Goal: Task Accomplishment & Management: Manage account settings

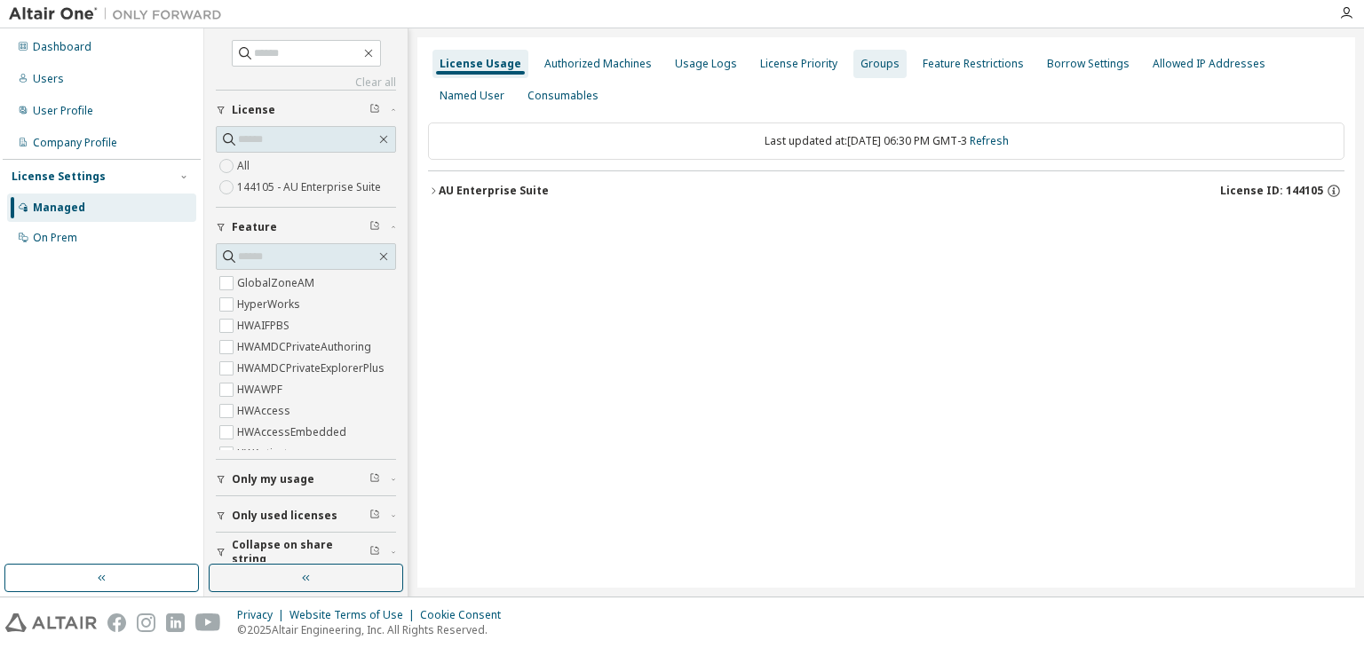
click at [876, 63] on div "Groups" at bounding box center [880, 64] width 39 height 14
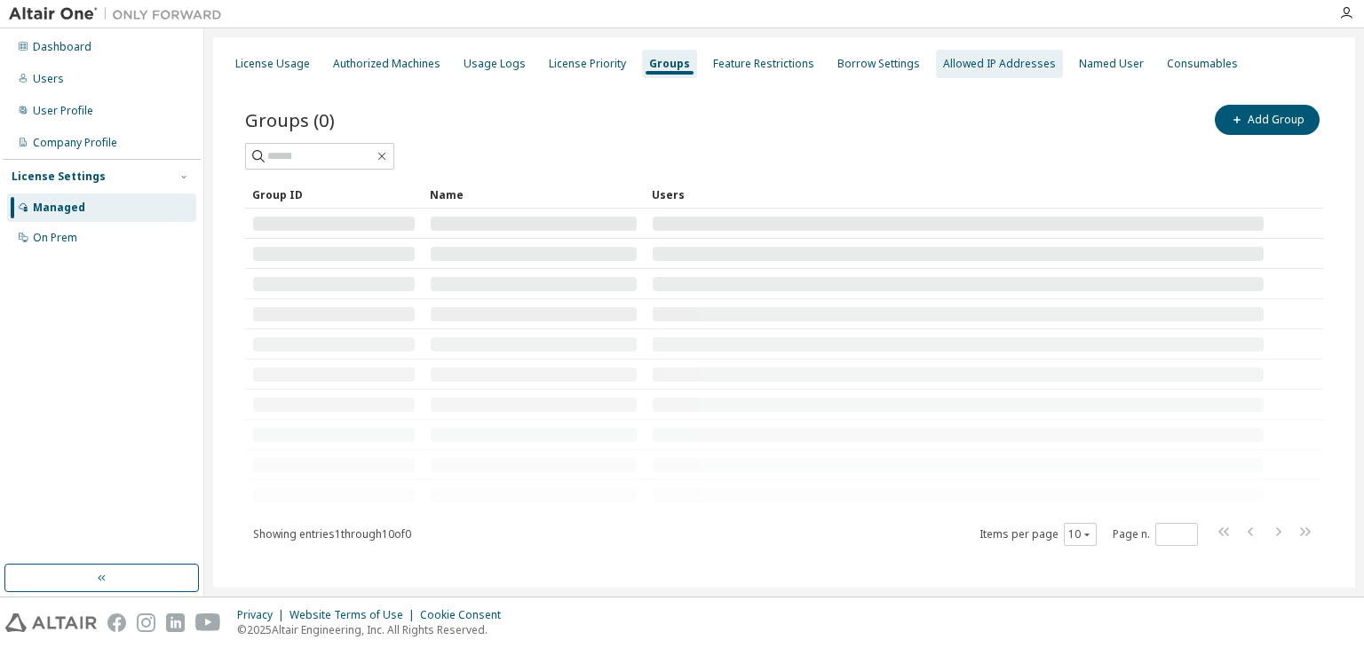
click at [945, 61] on div "Allowed IP Addresses" at bounding box center [999, 64] width 113 height 14
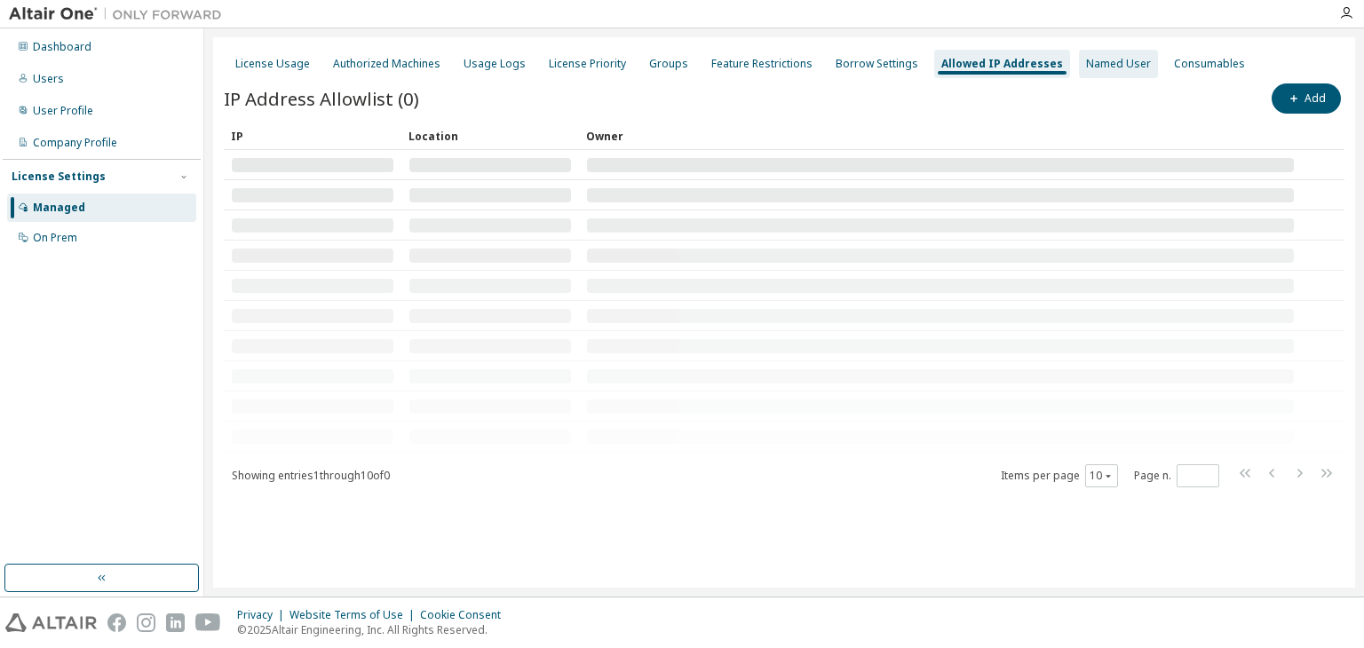
click at [1091, 71] on div "Named User" at bounding box center [1118, 64] width 79 height 28
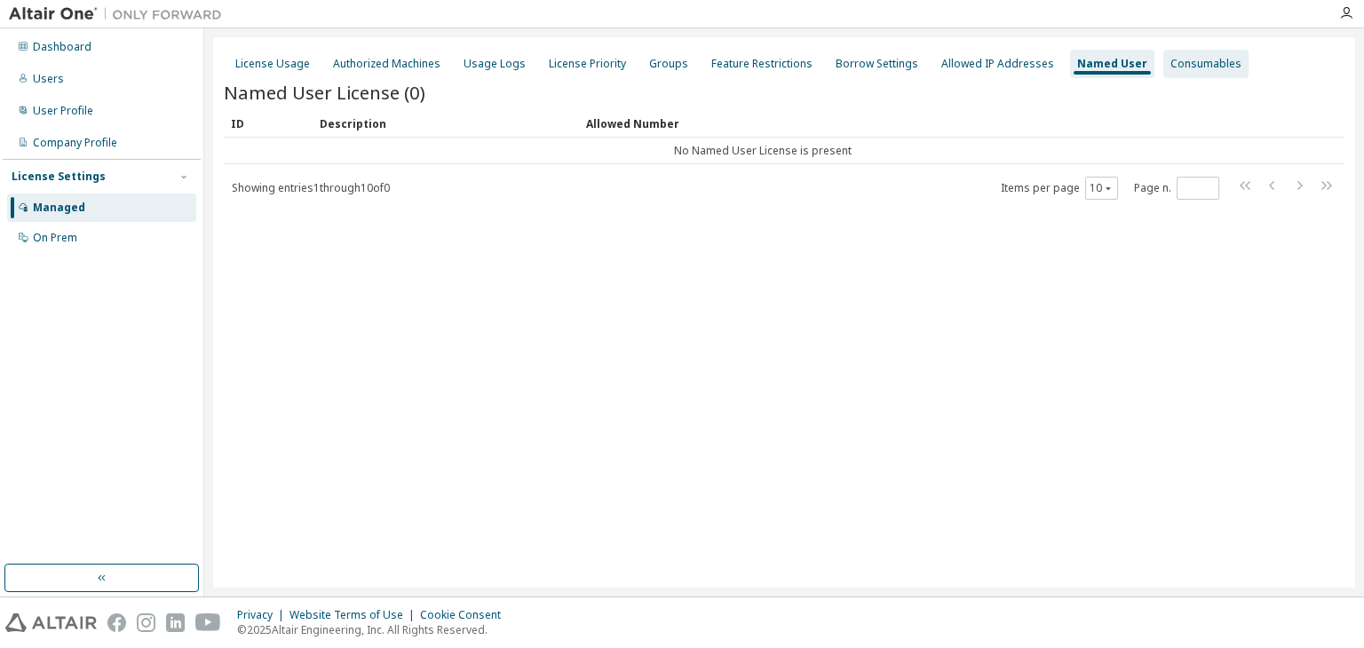
click at [1171, 57] on div "Consumables" at bounding box center [1206, 64] width 71 height 14
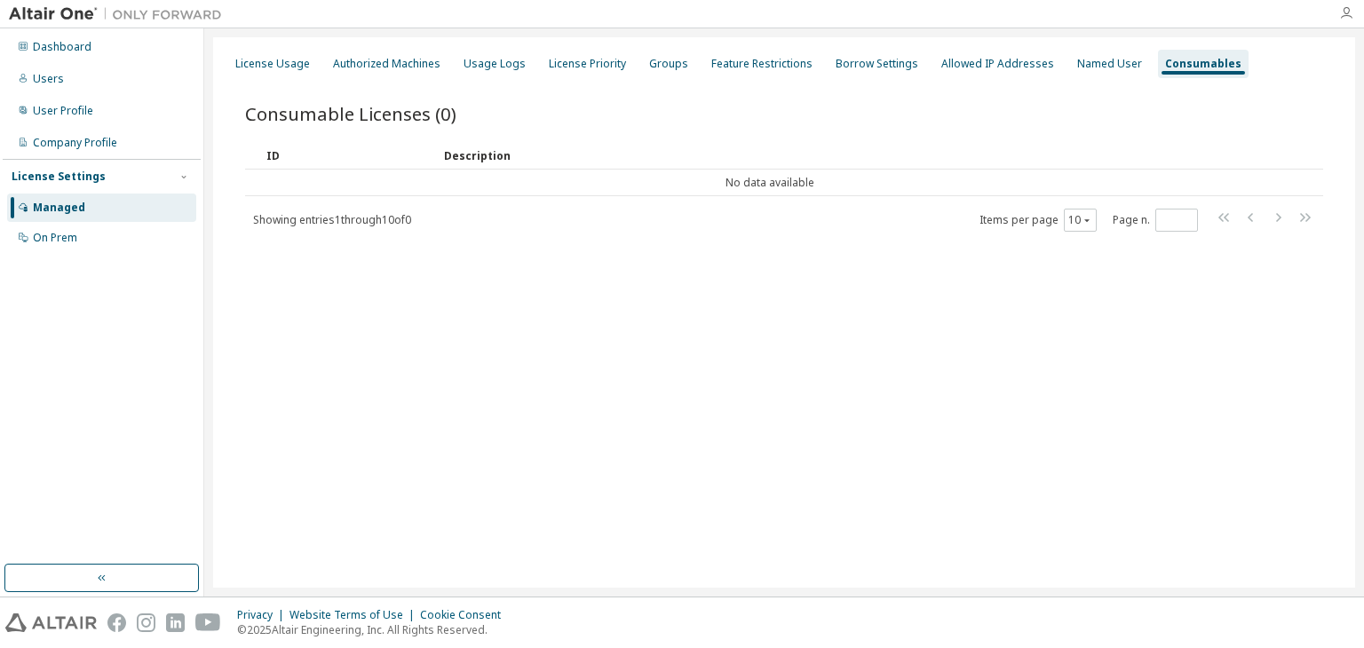
click at [1346, 19] on icon "button" at bounding box center [1346, 13] width 14 height 14
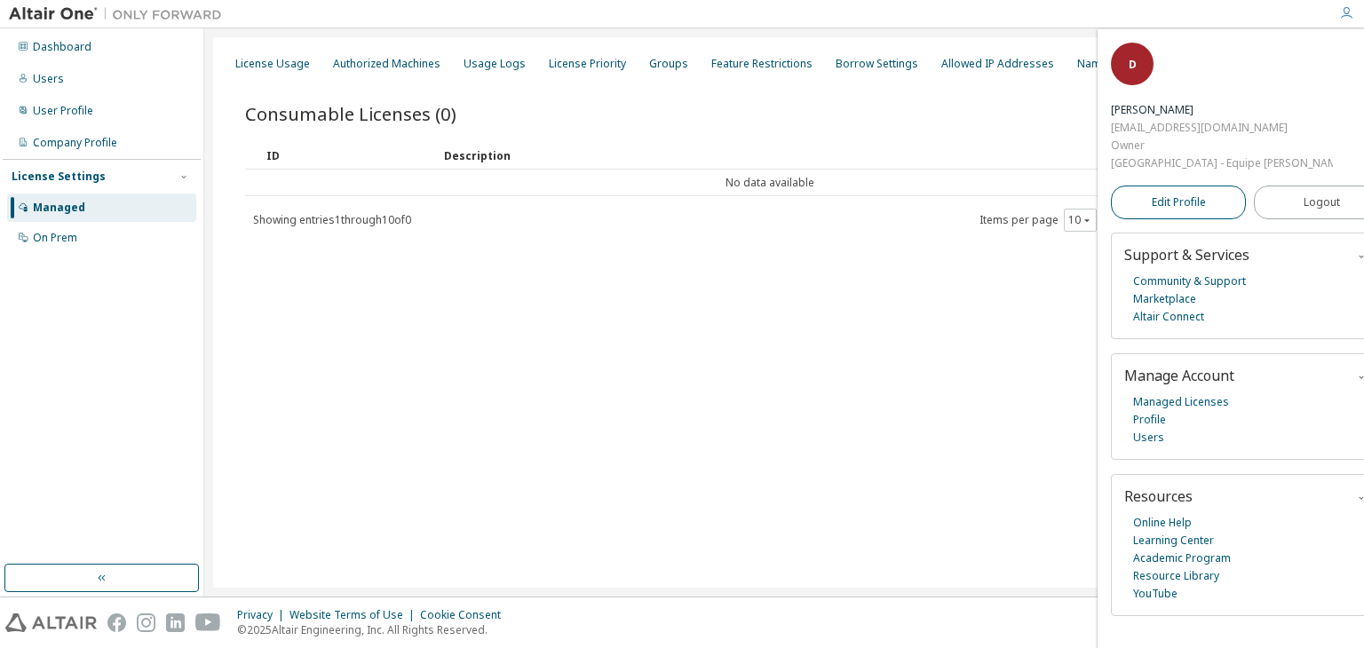
click at [1179, 195] on span "Edit Profile" at bounding box center [1179, 202] width 54 height 14
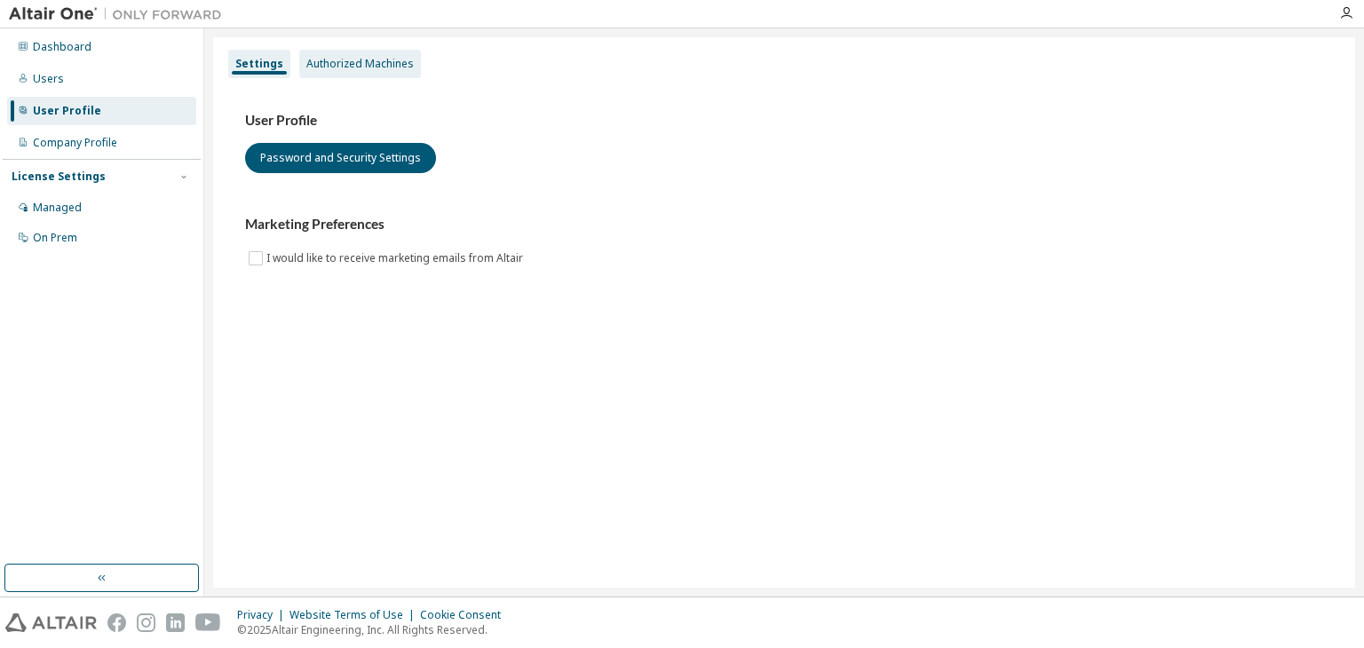
click at [335, 63] on div "Authorized Machines" at bounding box center [359, 64] width 107 height 14
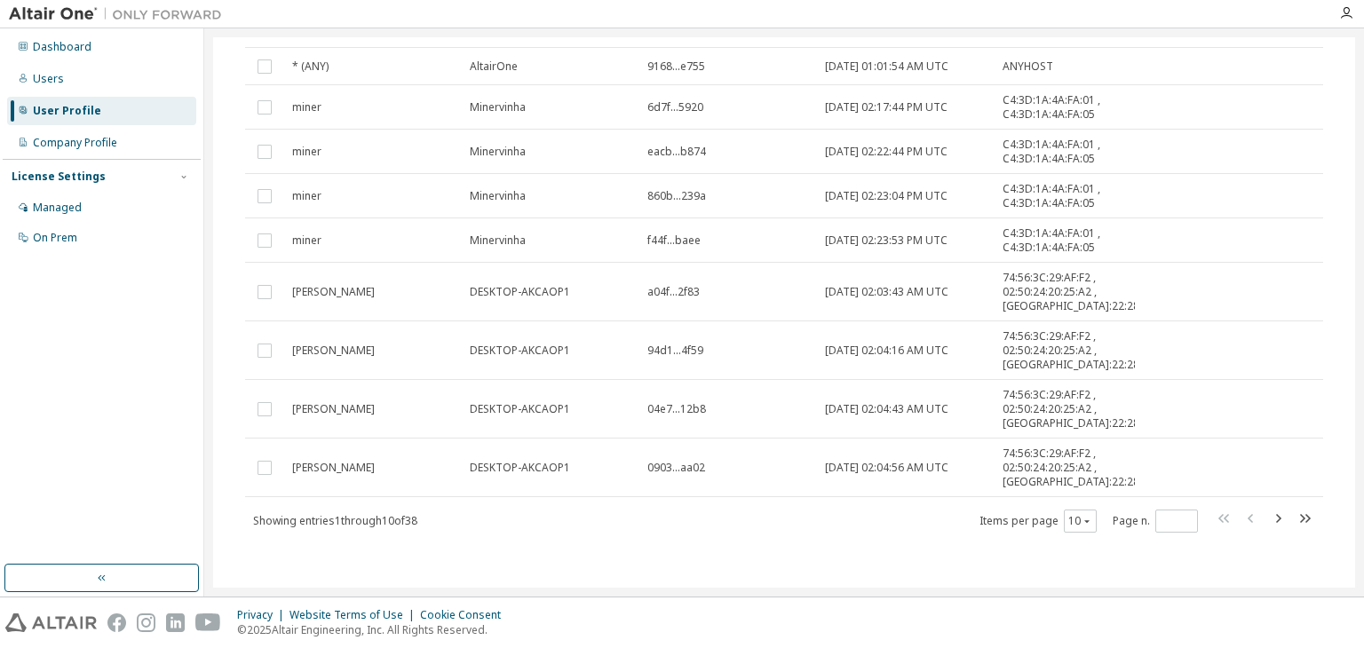
scroll to position [199, 0]
click at [68, 146] on div "Company Profile" at bounding box center [75, 143] width 84 height 14
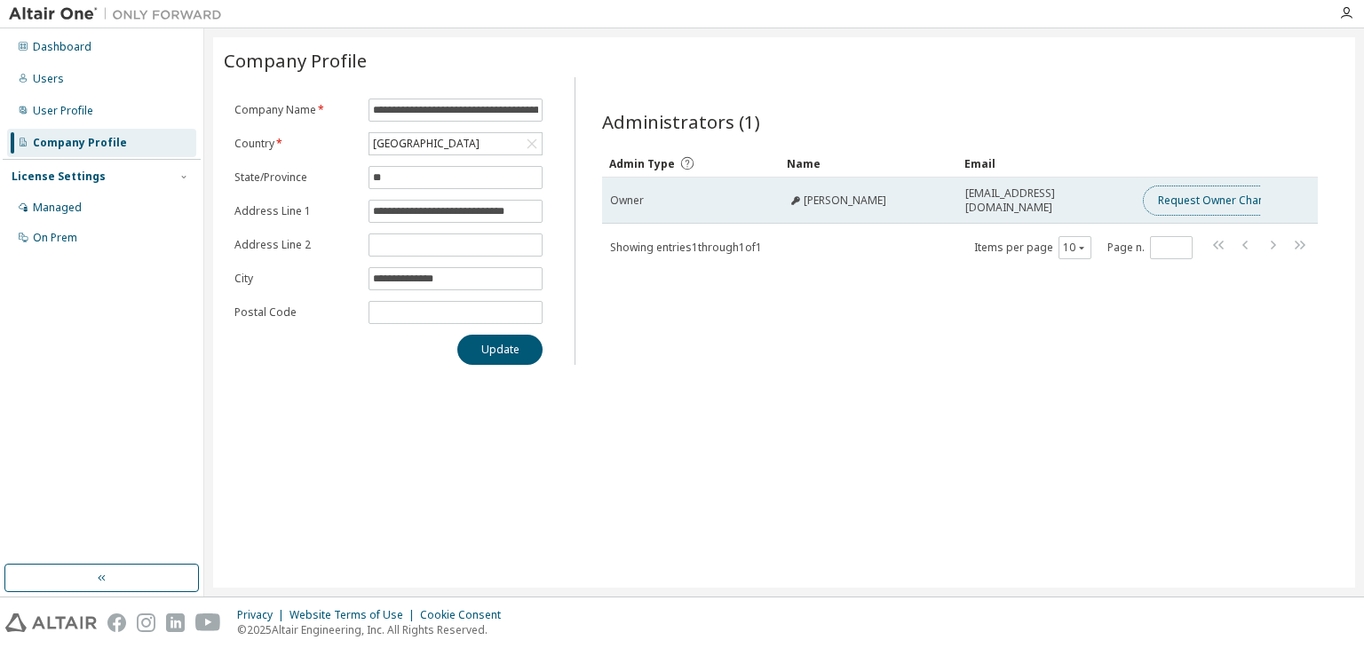
click at [1186, 192] on button "Request Owner Change" at bounding box center [1218, 201] width 150 height 30
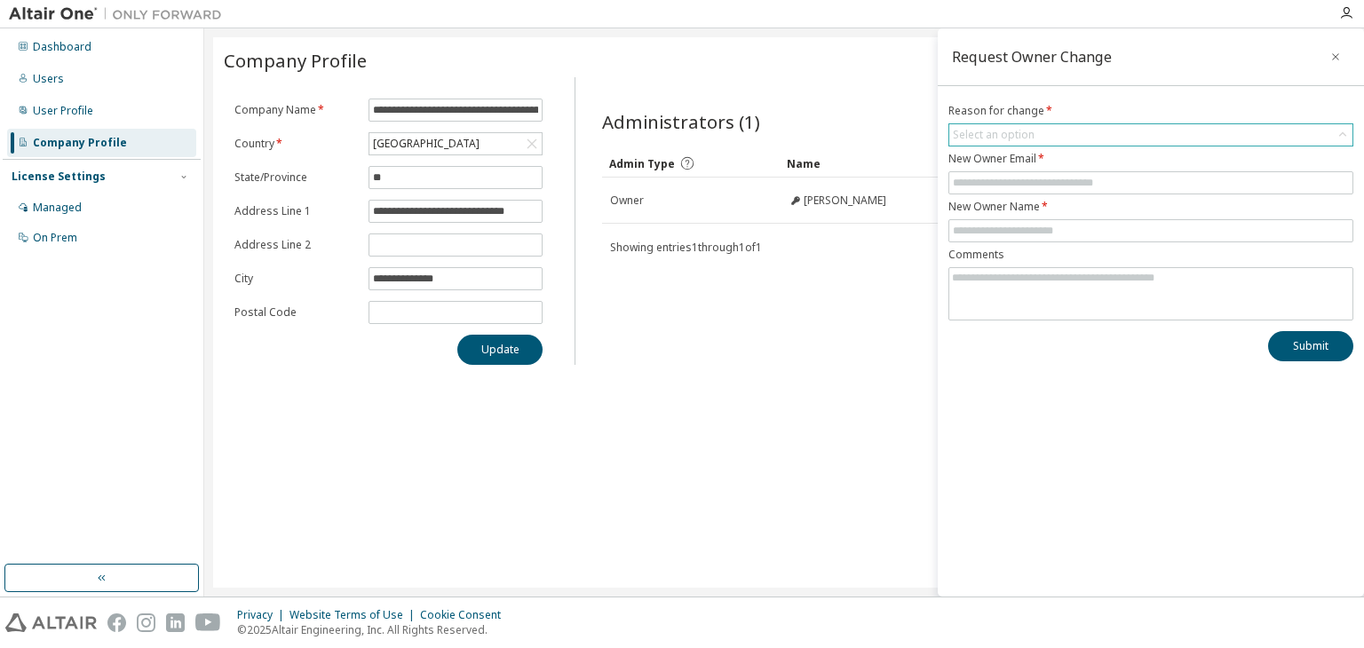
click at [978, 128] on div "Select an option" at bounding box center [994, 135] width 82 height 14
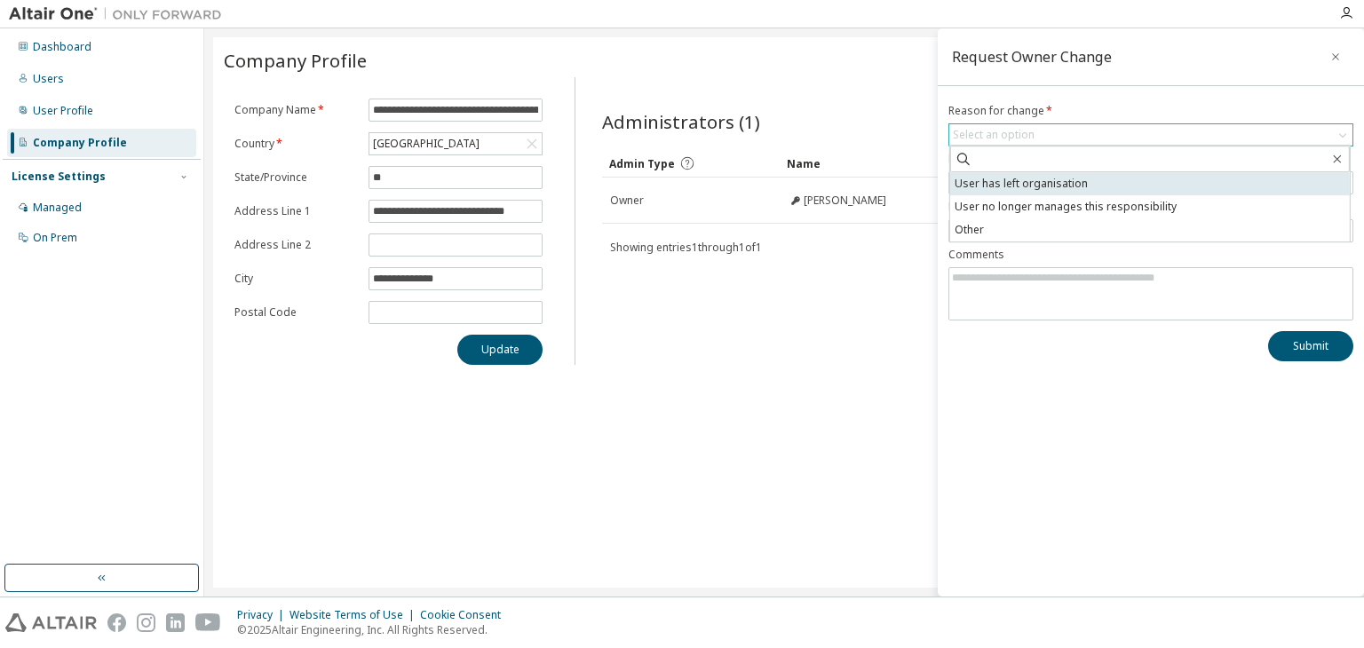
click at [970, 188] on li "User has left organisation" at bounding box center [1150, 183] width 400 height 23
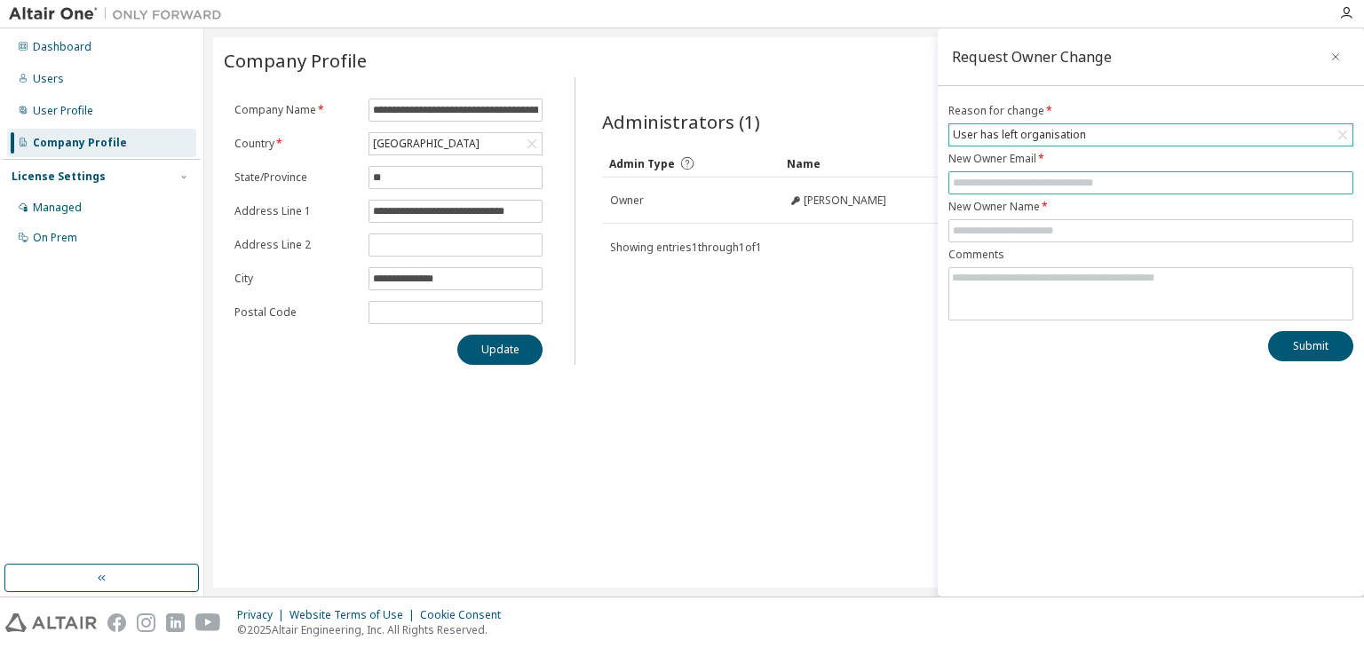
click at [970, 188] on input "text" at bounding box center [1151, 183] width 396 height 14
type input "**********"
click at [980, 230] on input "text" at bounding box center [1151, 231] width 396 height 14
type input "**********"
click at [959, 282] on textarea at bounding box center [1150, 291] width 403 height 46
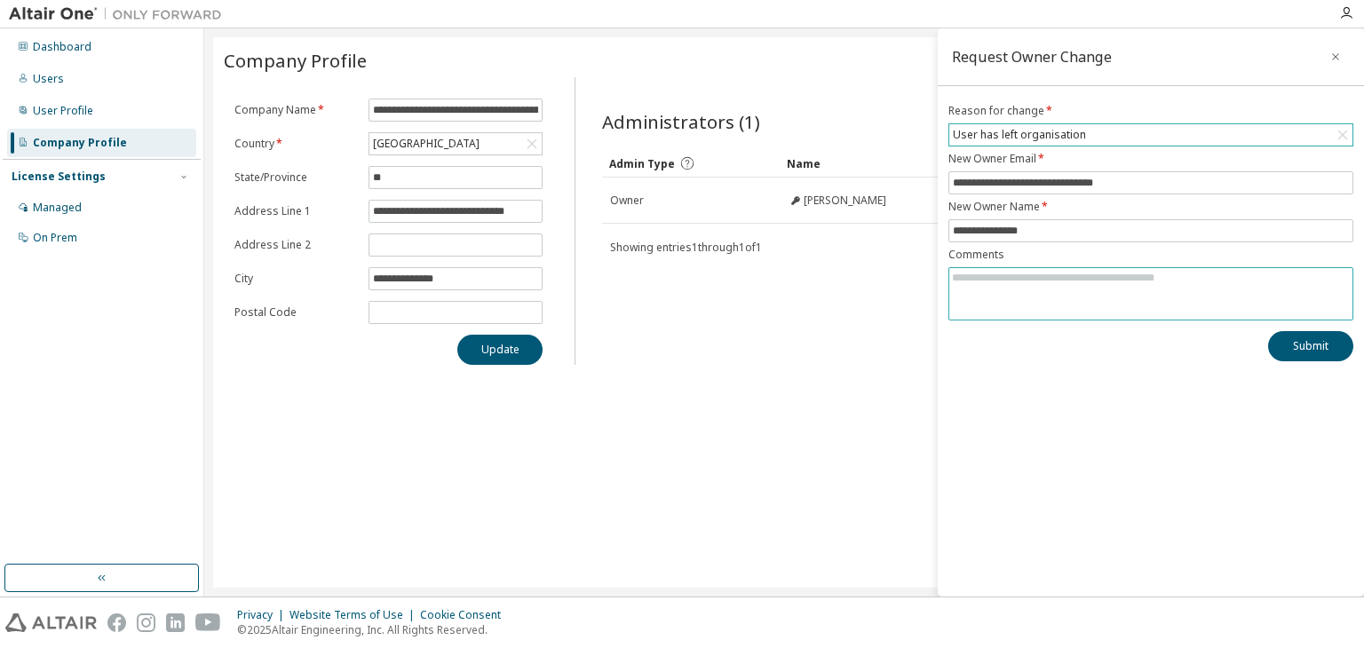
click at [950, 275] on textarea at bounding box center [1150, 291] width 403 height 46
drag, startPoint x: 1094, startPoint y: 133, endPoint x: 969, endPoint y: 195, distance: 139.4
click at [969, 195] on form "**********" at bounding box center [1151, 212] width 405 height 217
click at [1292, 351] on button "Submit" at bounding box center [1310, 346] width 85 height 30
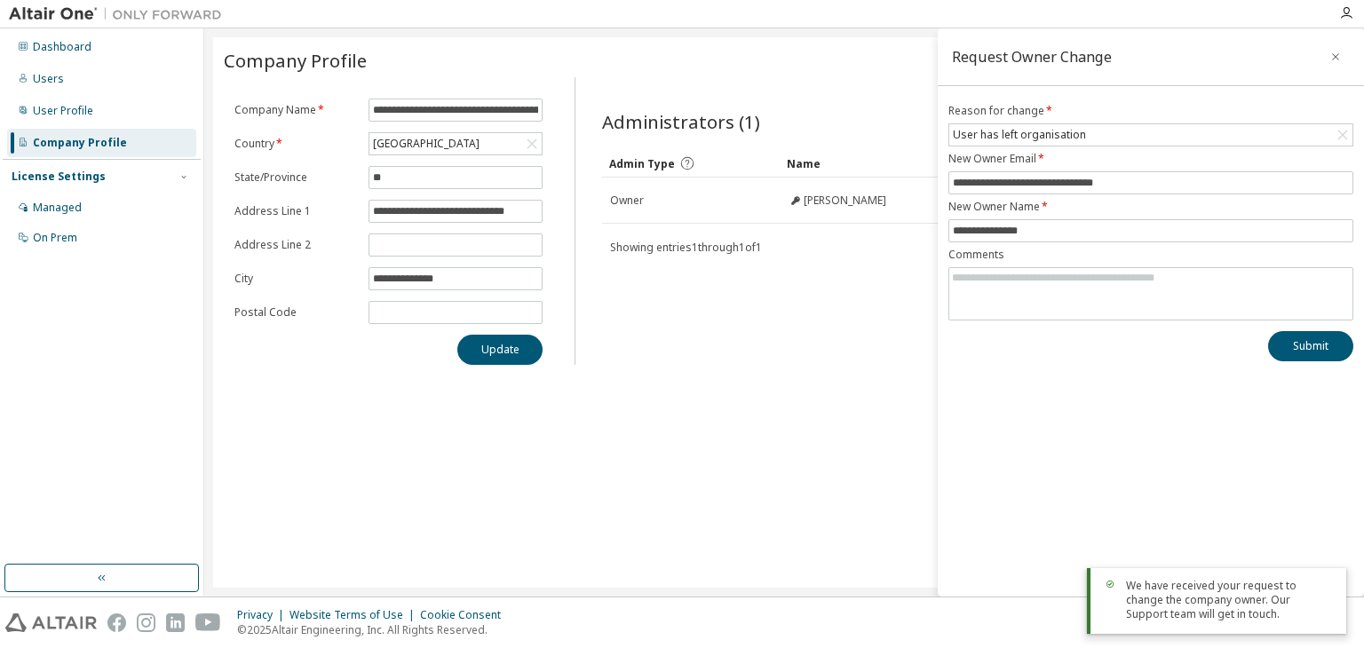
click at [874, 407] on div "**********" at bounding box center [784, 312] width 1142 height 551
click at [1337, 52] on icon "button" at bounding box center [1336, 57] width 12 height 14
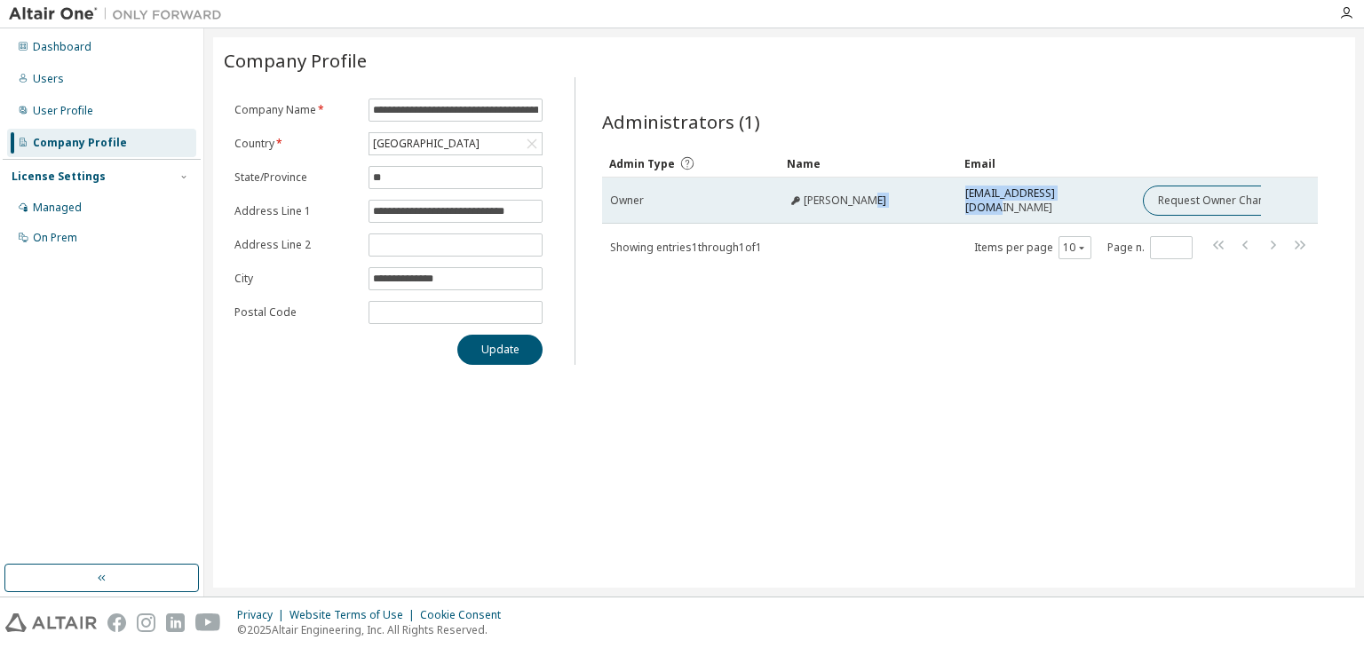
drag, startPoint x: 1070, startPoint y: 200, endPoint x: 1002, endPoint y: 209, distance: 69.0
click at [944, 203] on tr "Owner Diogo Daher eformula@poli.ufrj.br Request Owner Change" at bounding box center [960, 201] width 716 height 46
click at [1164, 189] on button "Request Owner Change" at bounding box center [1218, 201] width 150 height 30
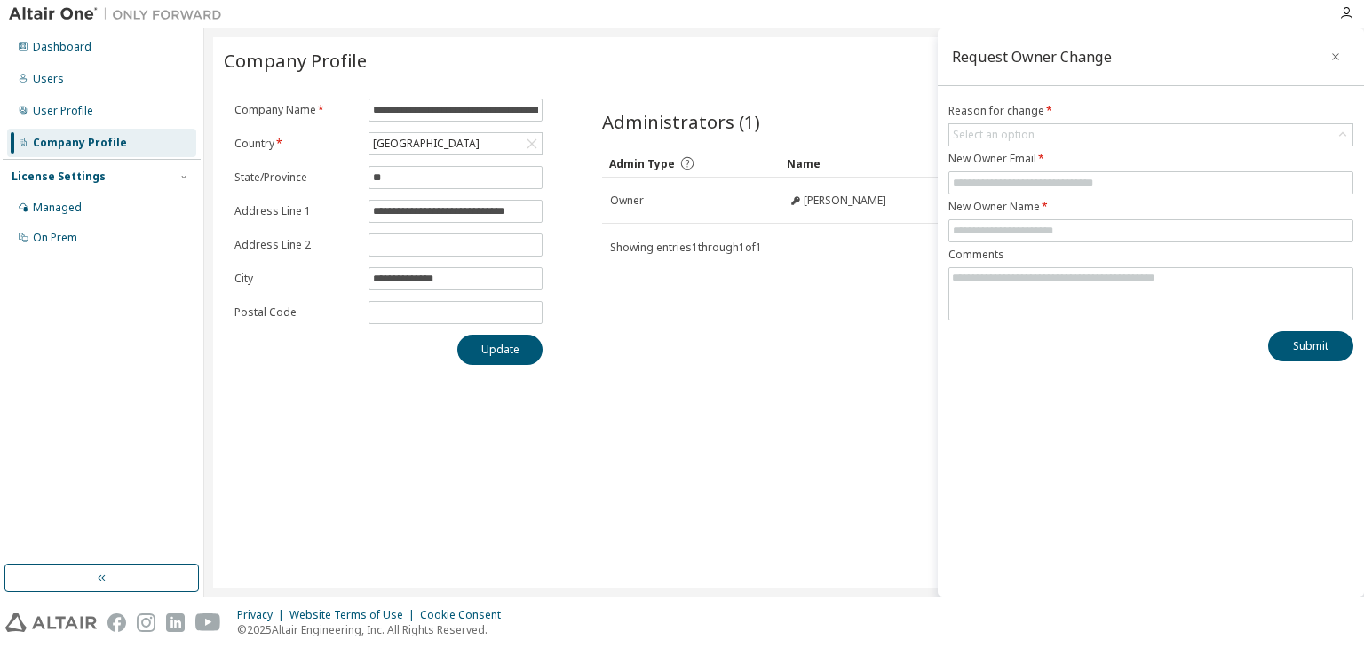
click at [725, 387] on div "**********" at bounding box center [784, 312] width 1142 height 551
click at [1344, 57] on button "button" at bounding box center [1336, 57] width 28 height 28
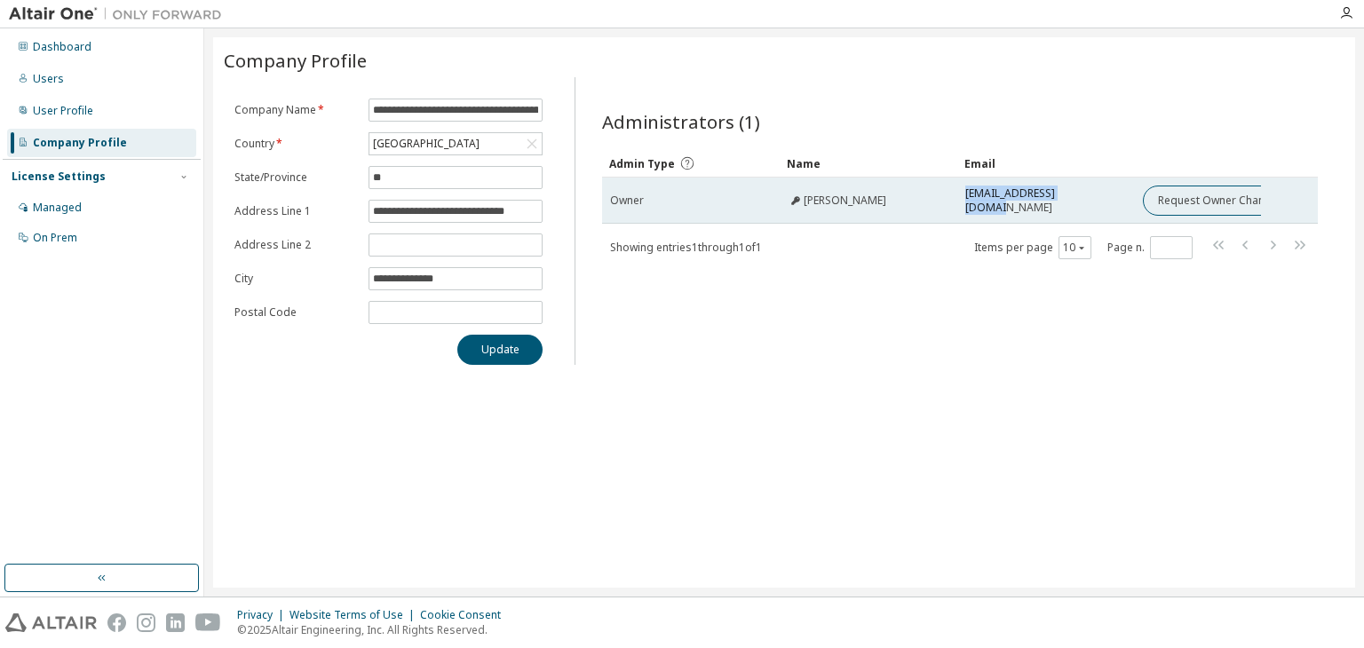
drag, startPoint x: 967, startPoint y: 196, endPoint x: 1083, endPoint y: 199, distance: 115.5
click at [1083, 199] on div "[EMAIL_ADDRESS][DOMAIN_NAME]" at bounding box center [1046, 201] width 162 height 28
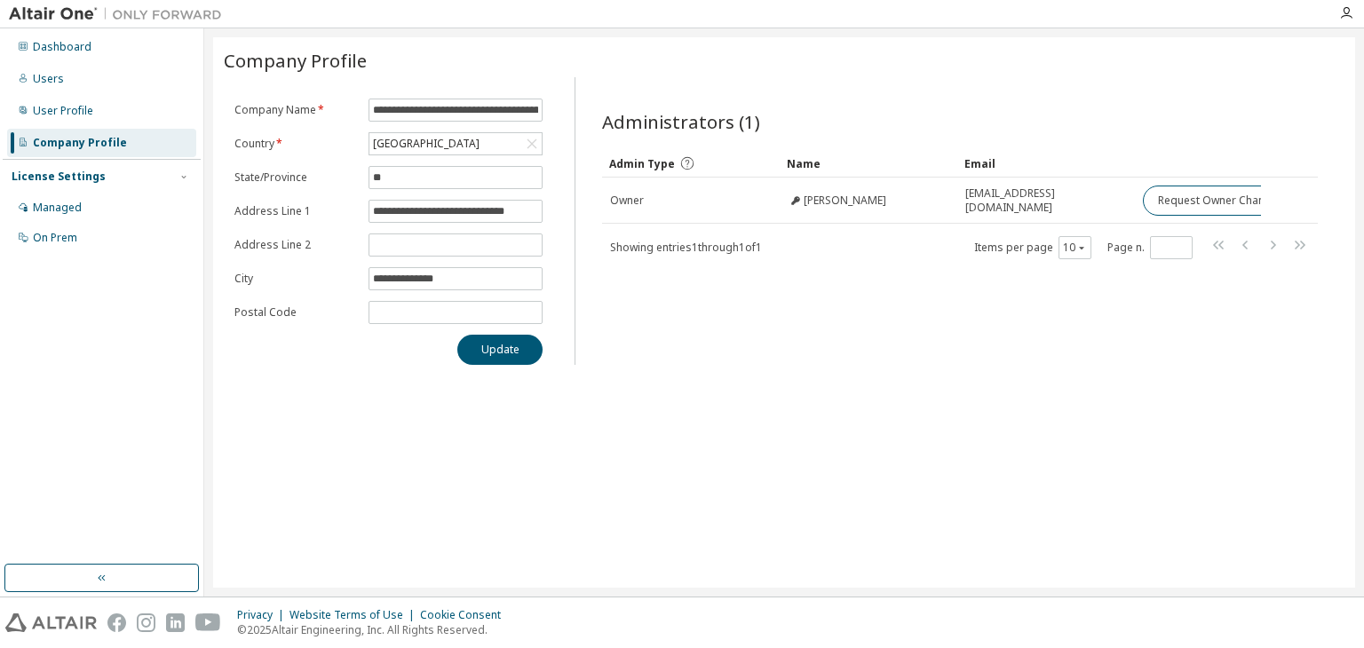
click at [917, 249] on div "Showing entries 1 through 1 of 1 Items per page 10 Page n. *" at bounding box center [960, 247] width 716 height 26
click at [98, 108] on div "User Profile" at bounding box center [101, 111] width 189 height 28
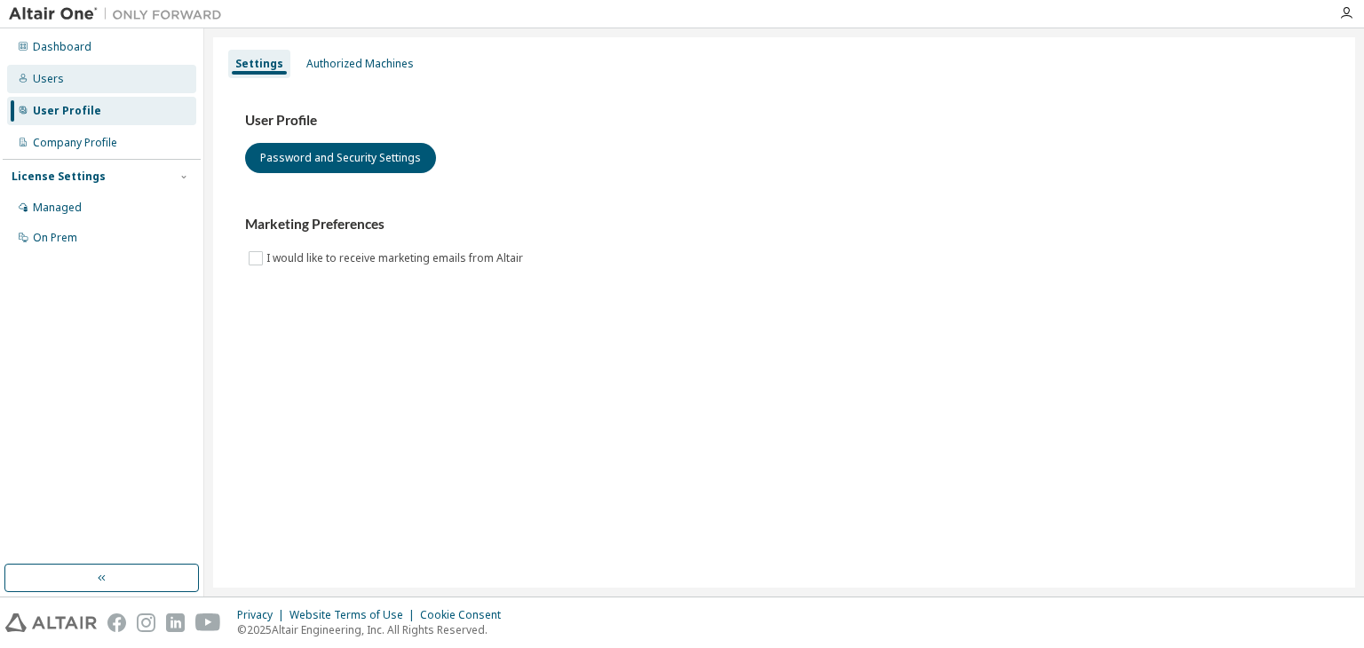
click at [47, 90] on div "Users" at bounding box center [101, 79] width 189 height 28
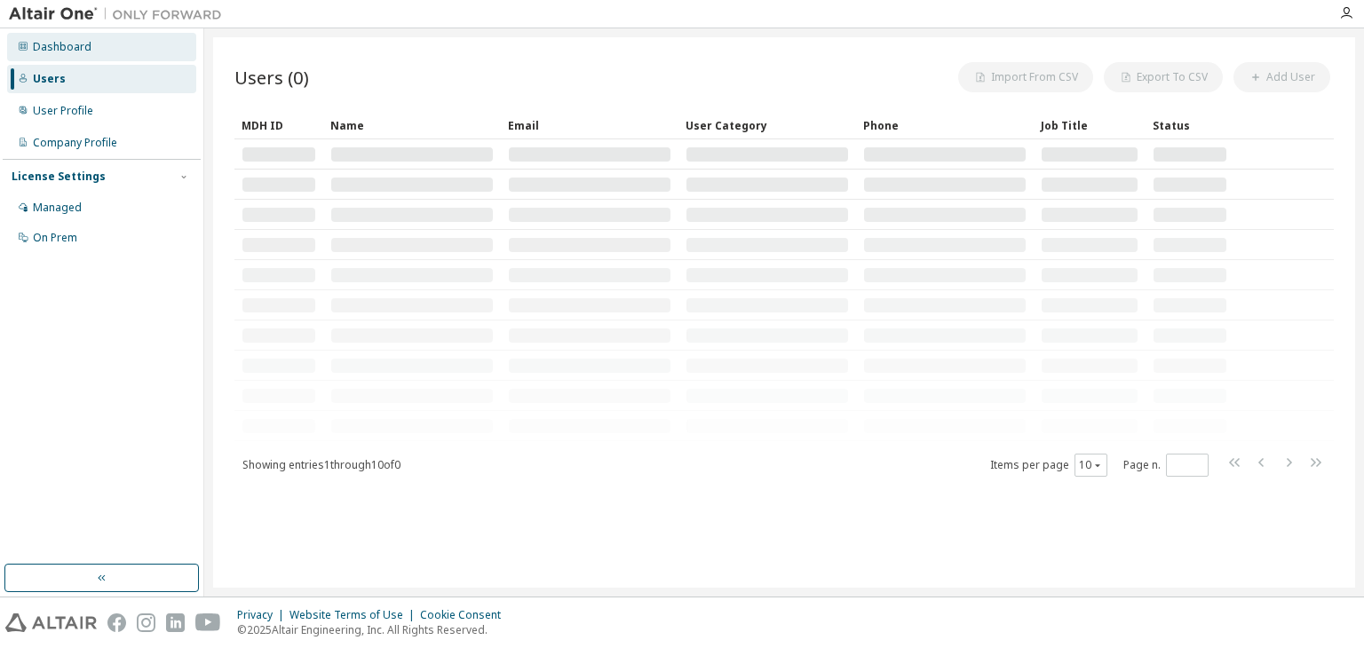
click at [75, 47] on div "Dashboard" at bounding box center [62, 47] width 59 height 14
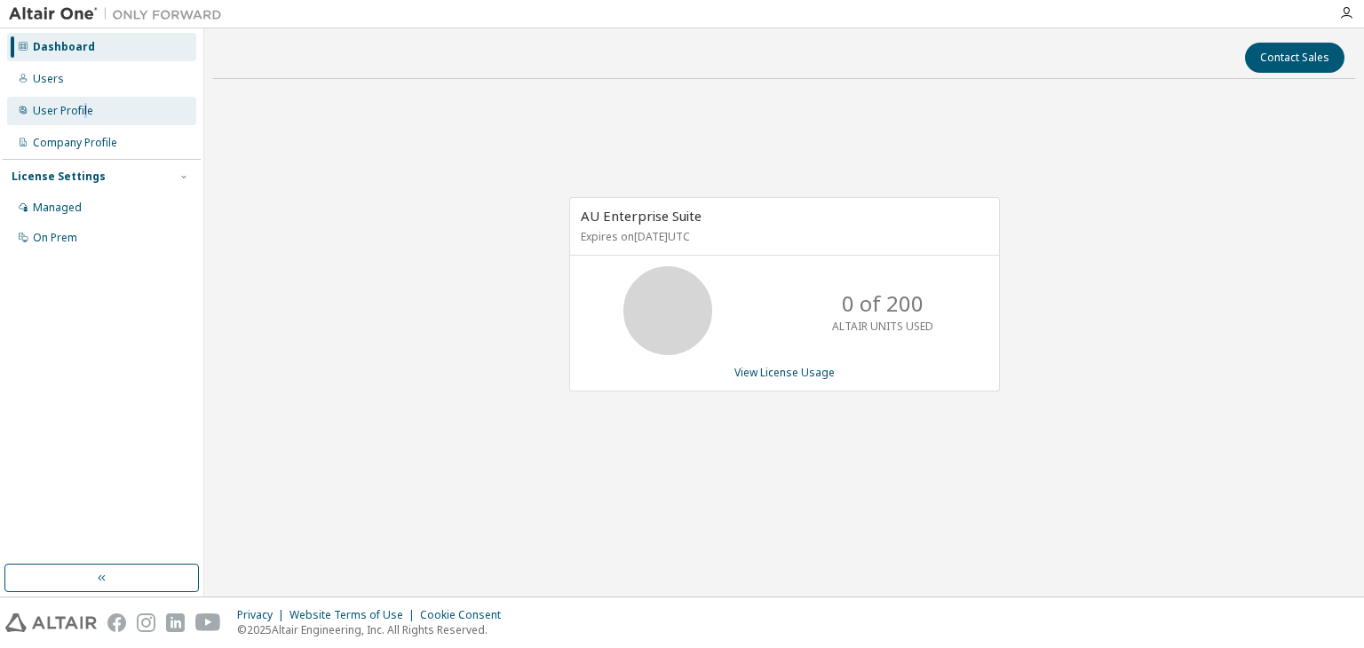
click at [83, 108] on div "User Profile" at bounding box center [63, 111] width 60 height 14
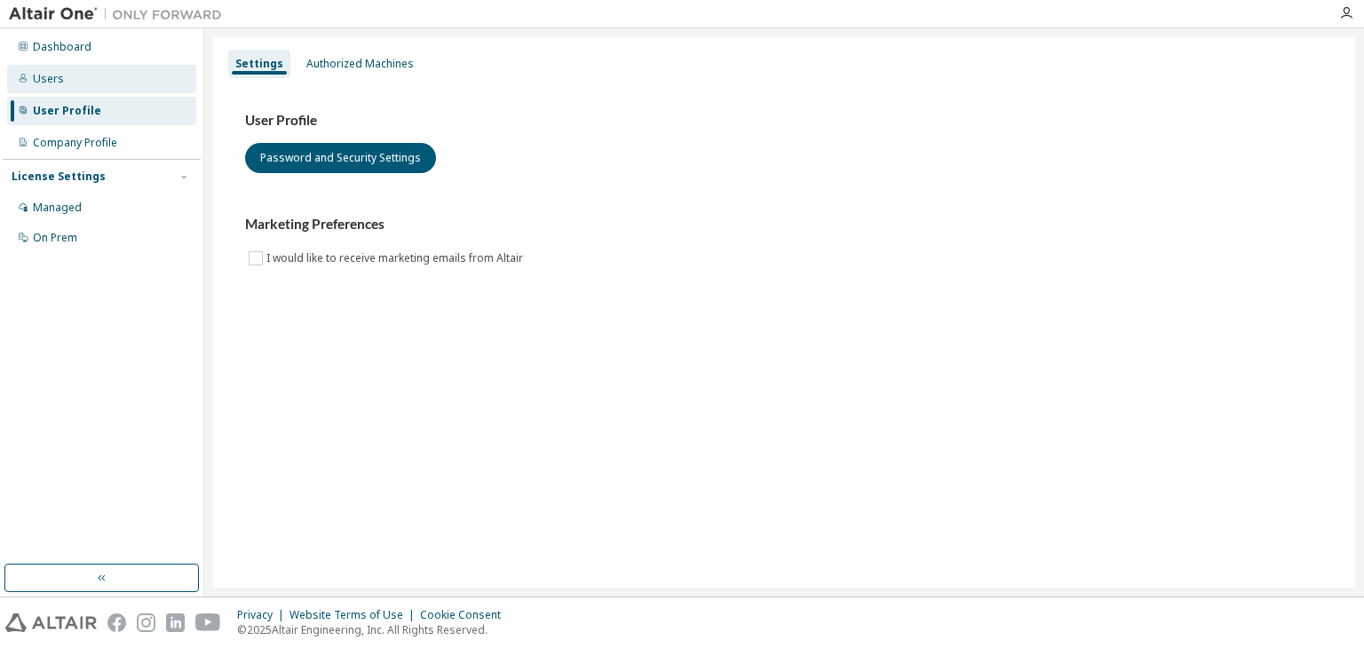
click at [60, 78] on div "Users" at bounding box center [48, 79] width 31 height 14
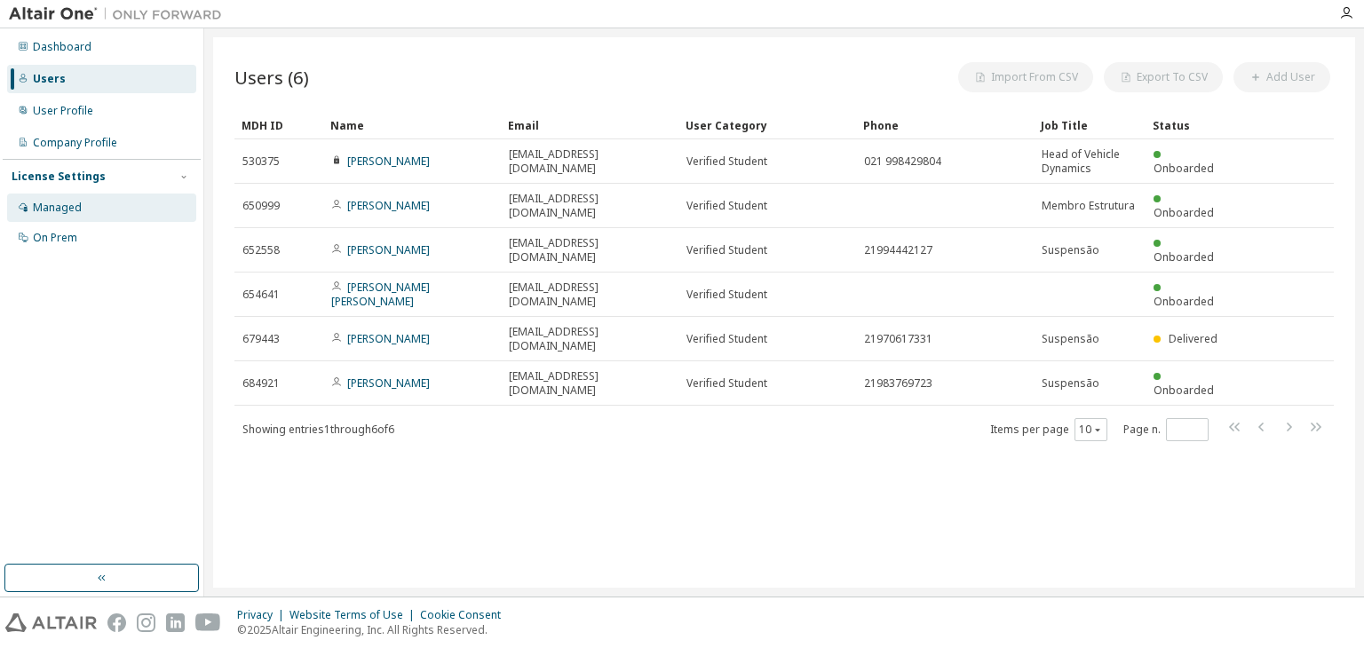
click at [62, 198] on div "Managed" at bounding box center [101, 208] width 189 height 28
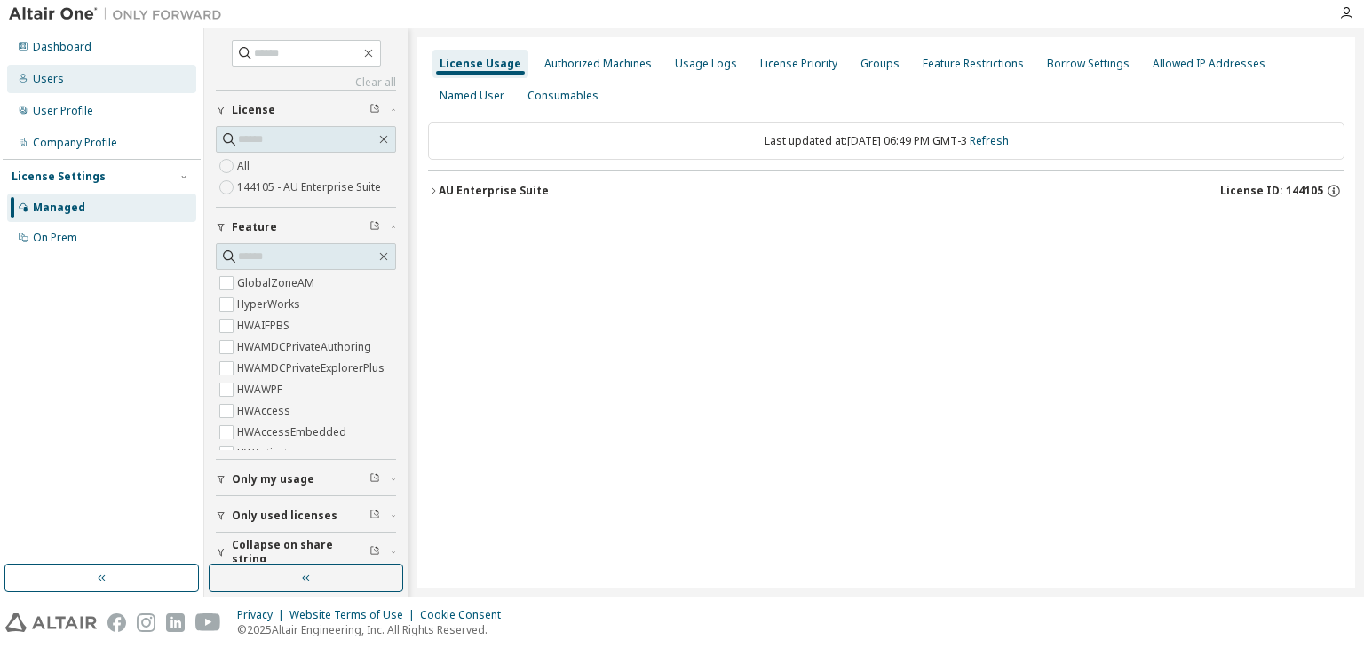
click at [38, 89] on div "Users" at bounding box center [101, 79] width 189 height 28
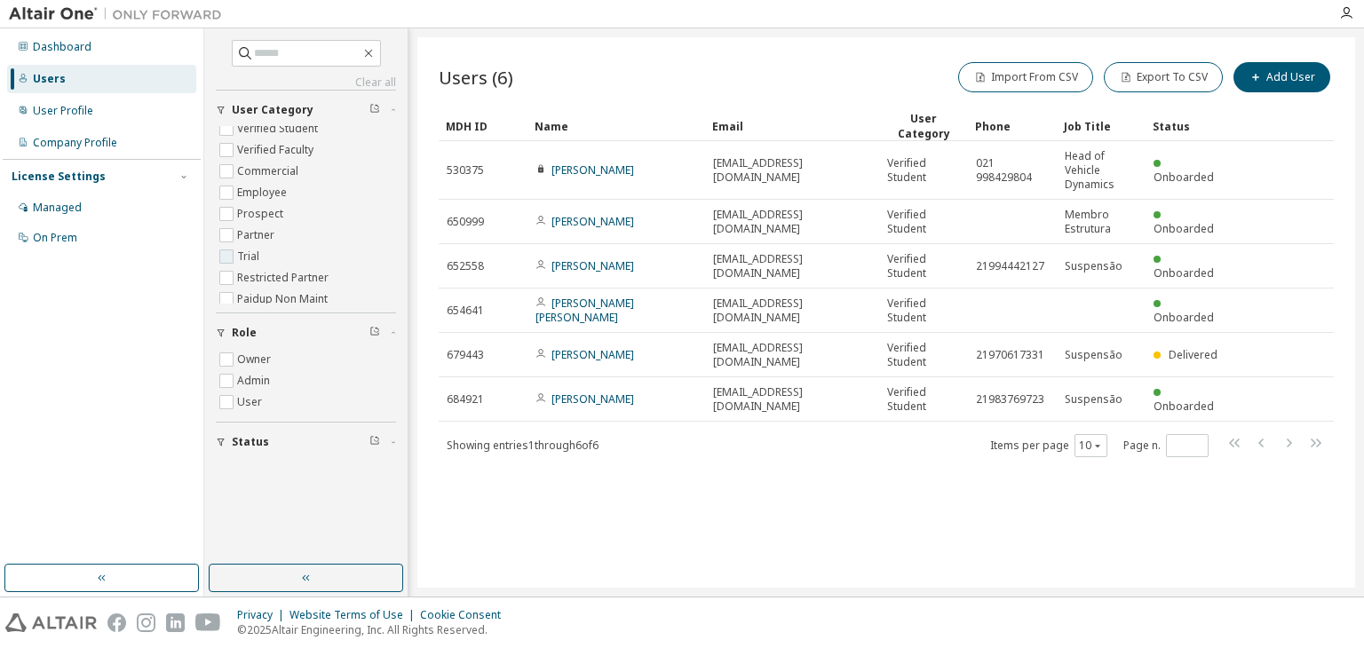
scroll to position [57, 0]
click at [67, 31] on div "Dashboard Users User Profile Company Profile License Settings Managed On Prem" at bounding box center [102, 142] width 198 height 223
click at [64, 44] on div "Dashboard" at bounding box center [62, 47] width 59 height 14
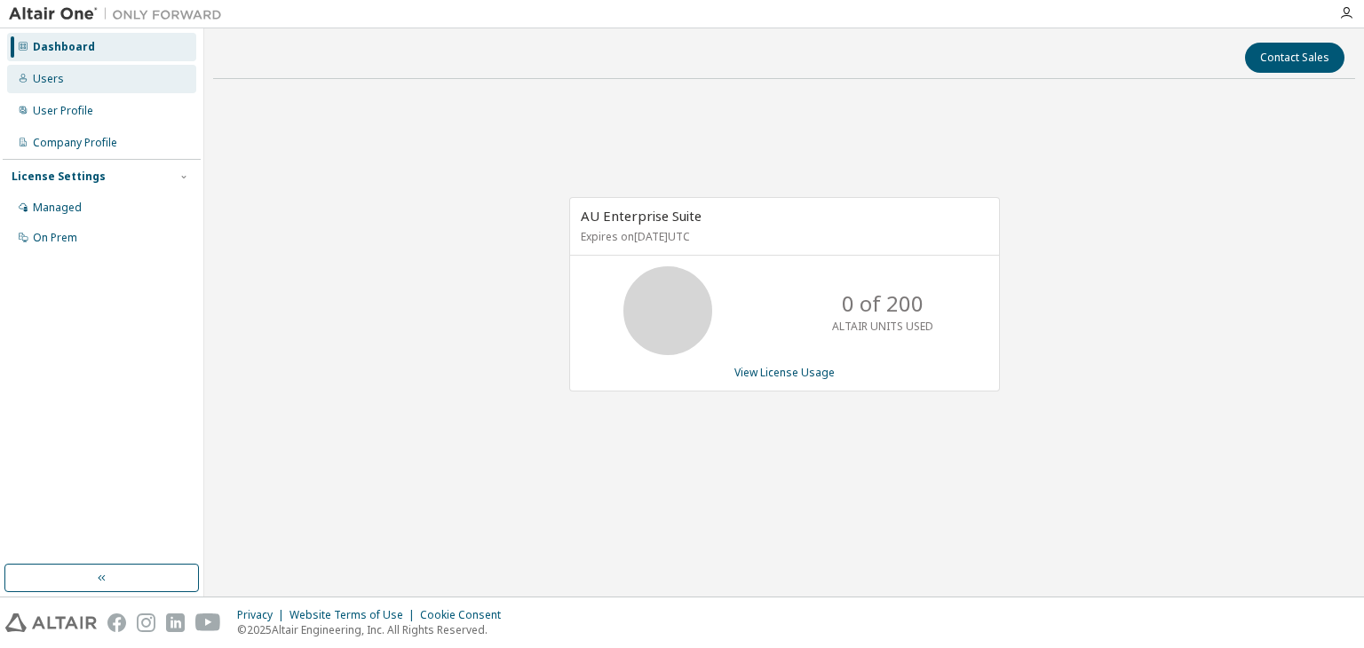
click at [68, 87] on div "Users" at bounding box center [101, 79] width 189 height 28
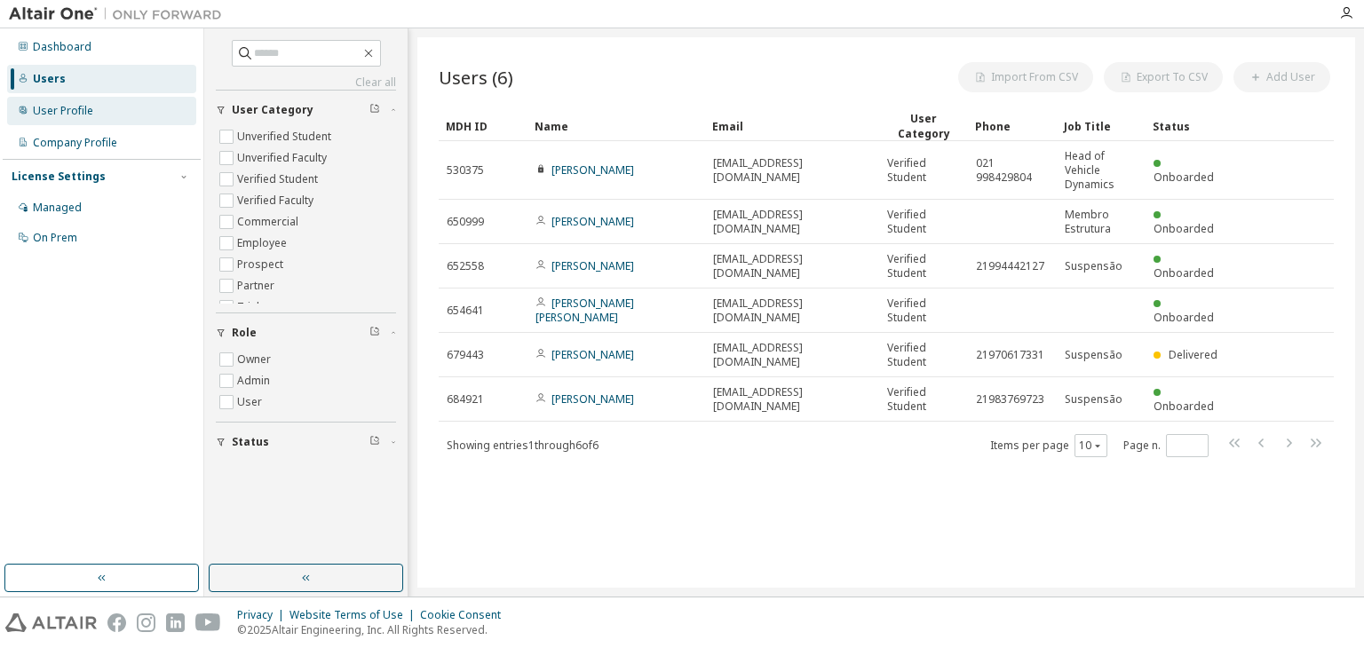
click at [67, 123] on div "User Profile" at bounding box center [101, 111] width 189 height 28
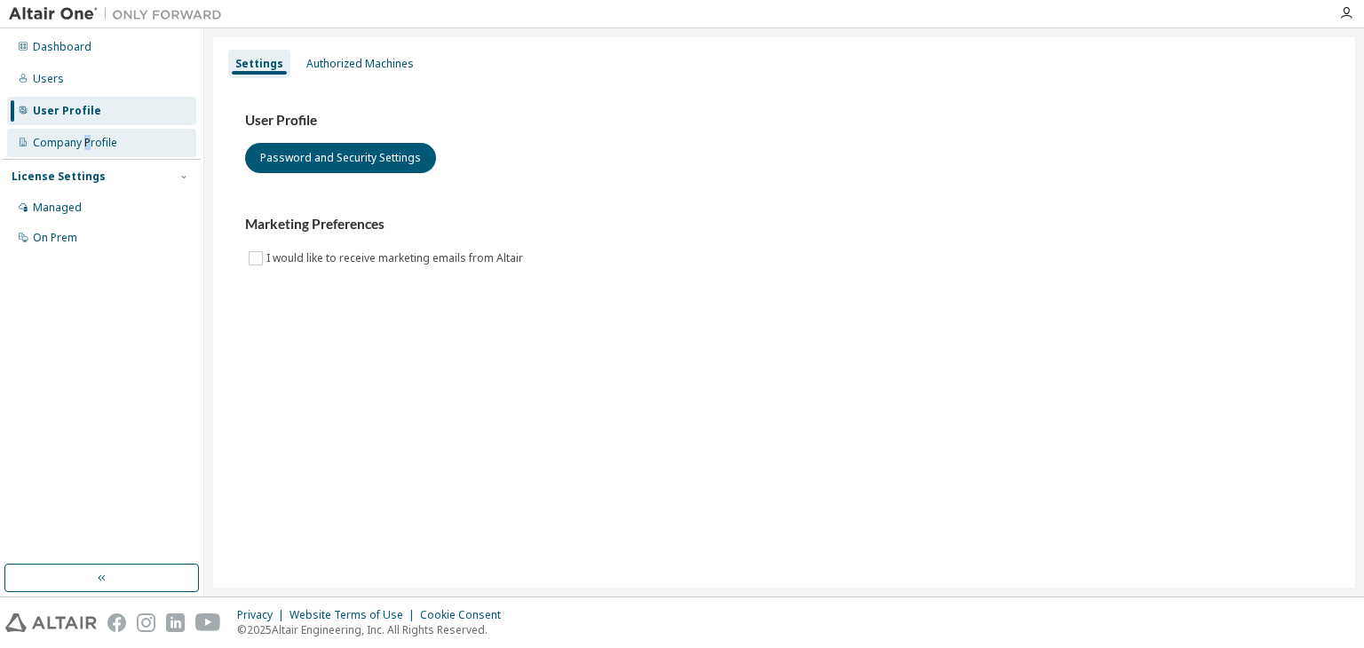
click at [90, 136] on div "Company Profile" at bounding box center [75, 143] width 84 height 14
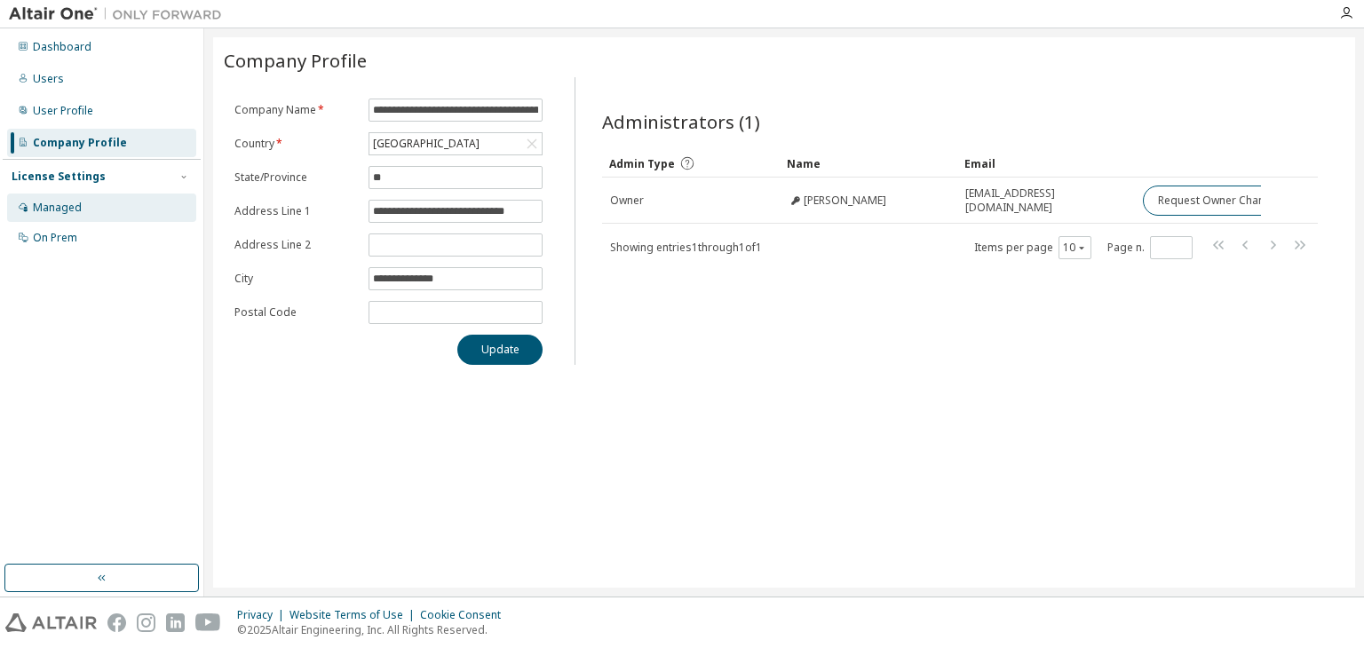
click at [79, 194] on div "Managed" at bounding box center [101, 208] width 189 height 28
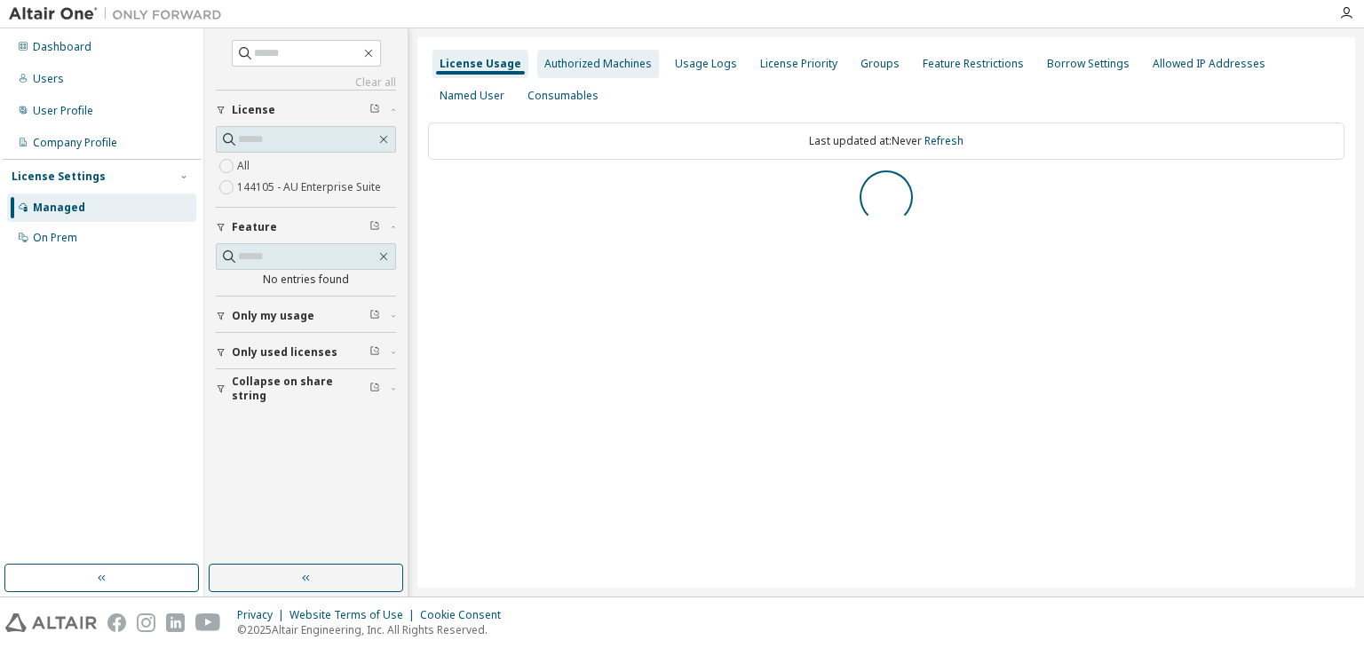
click at [584, 72] on div "Authorized Machines" at bounding box center [598, 64] width 122 height 28
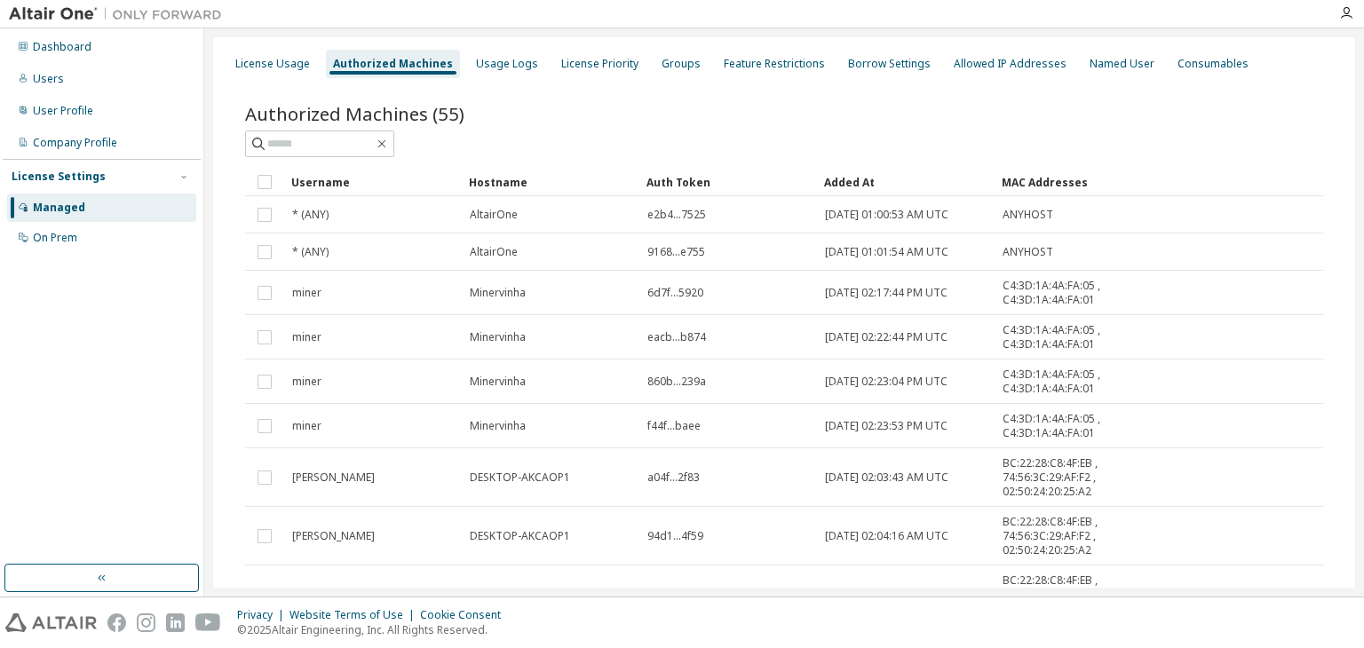
click at [584, 72] on div "License Priority" at bounding box center [599, 64] width 91 height 28
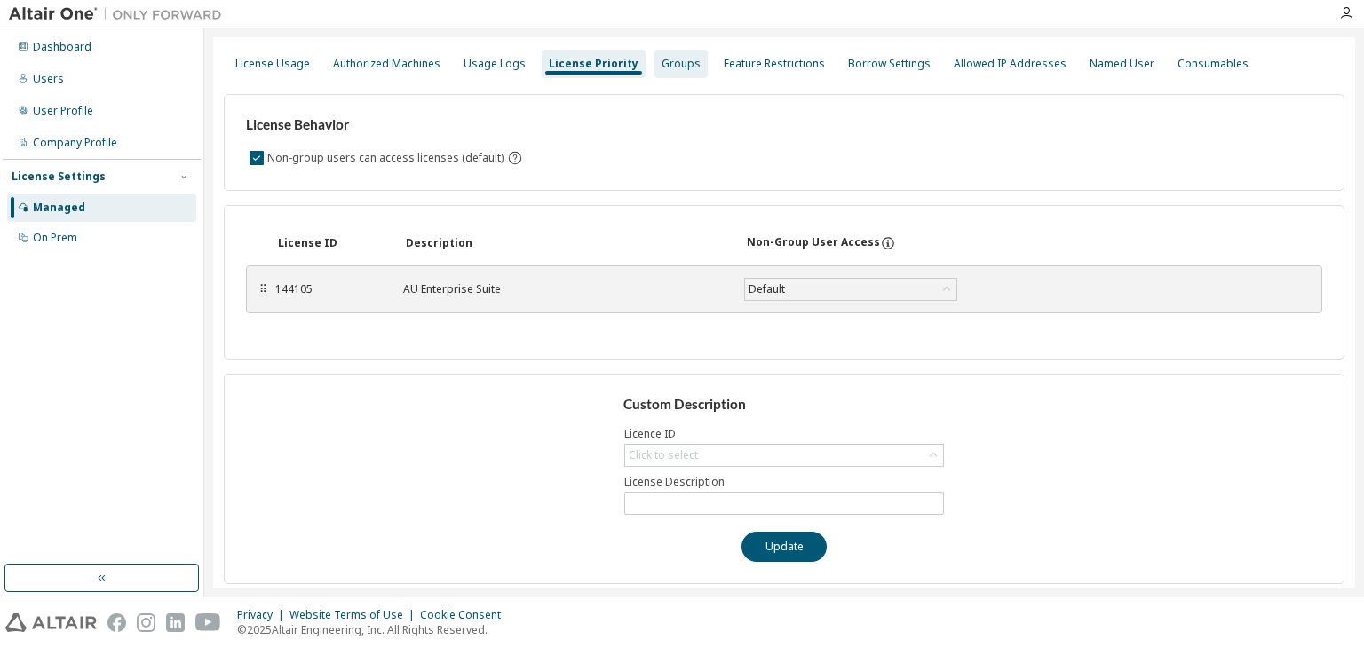
click at [662, 65] on div "Groups" at bounding box center [681, 64] width 39 height 14
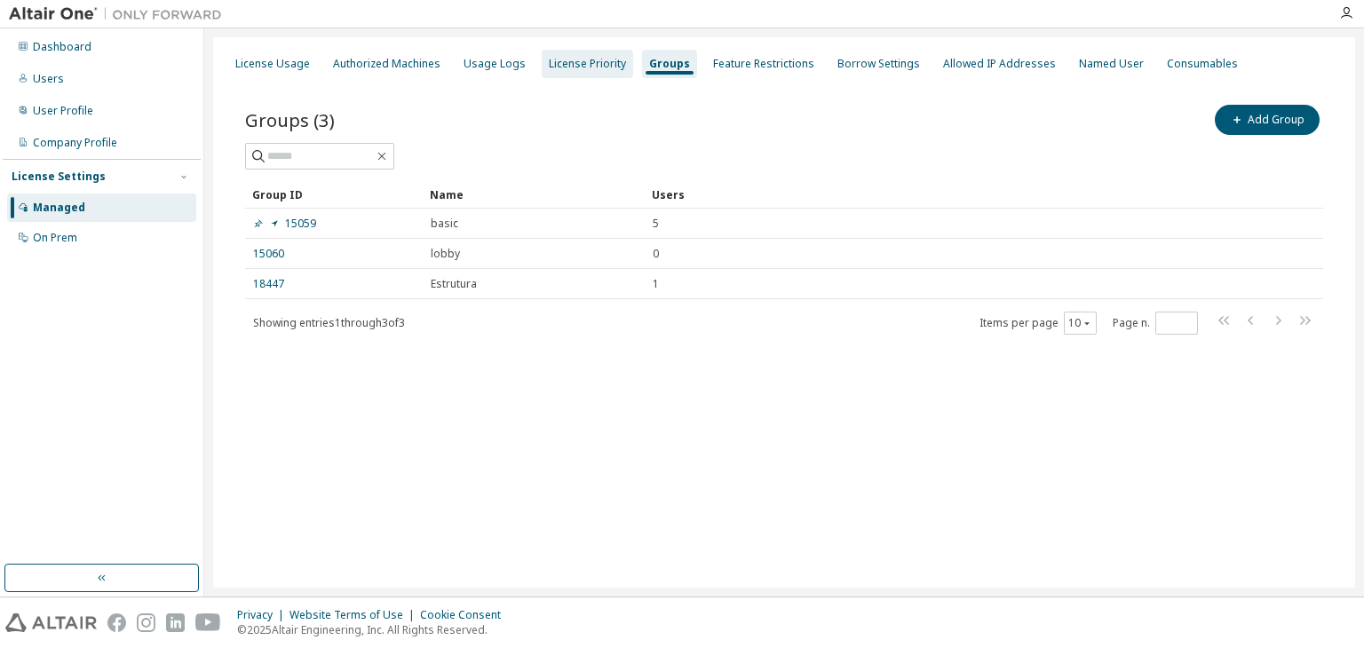
click at [549, 61] on div "License Priority" at bounding box center [587, 64] width 77 height 14
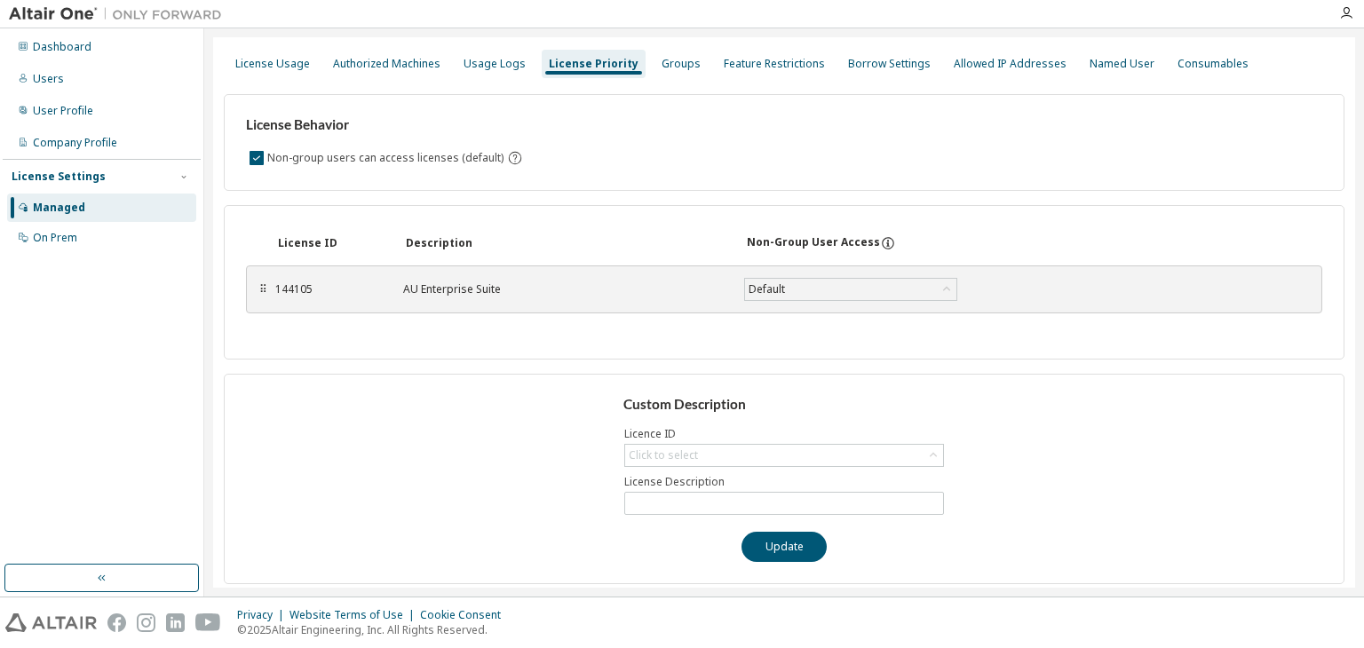
click at [637, 65] on div "License Usage Authorized Machines Usage Logs License Priority Groups Feature Re…" at bounding box center [784, 64] width 1121 height 32
click at [632, 69] on div "License Usage Authorized Machines Usage Logs License Priority Groups Feature Re…" at bounding box center [784, 64] width 1121 height 32
click at [655, 65] on div "Groups" at bounding box center [681, 64] width 53 height 28
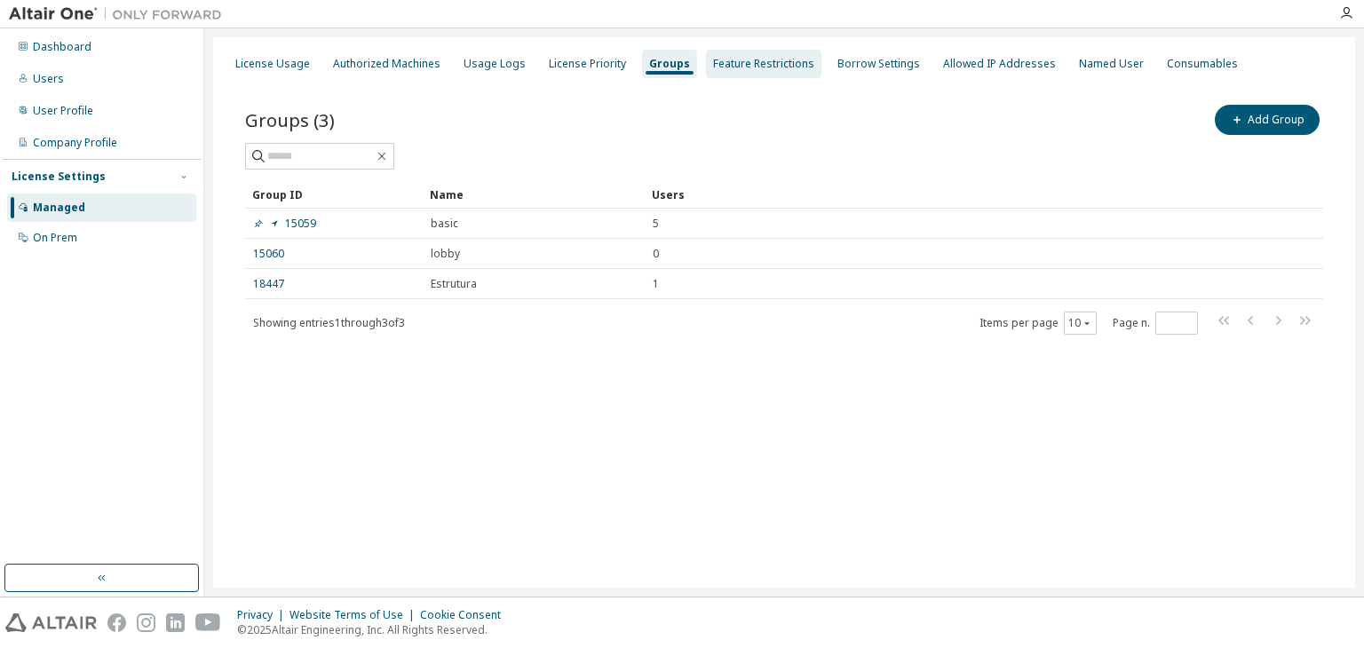
click at [713, 66] on div "Feature Restrictions" at bounding box center [763, 64] width 101 height 14
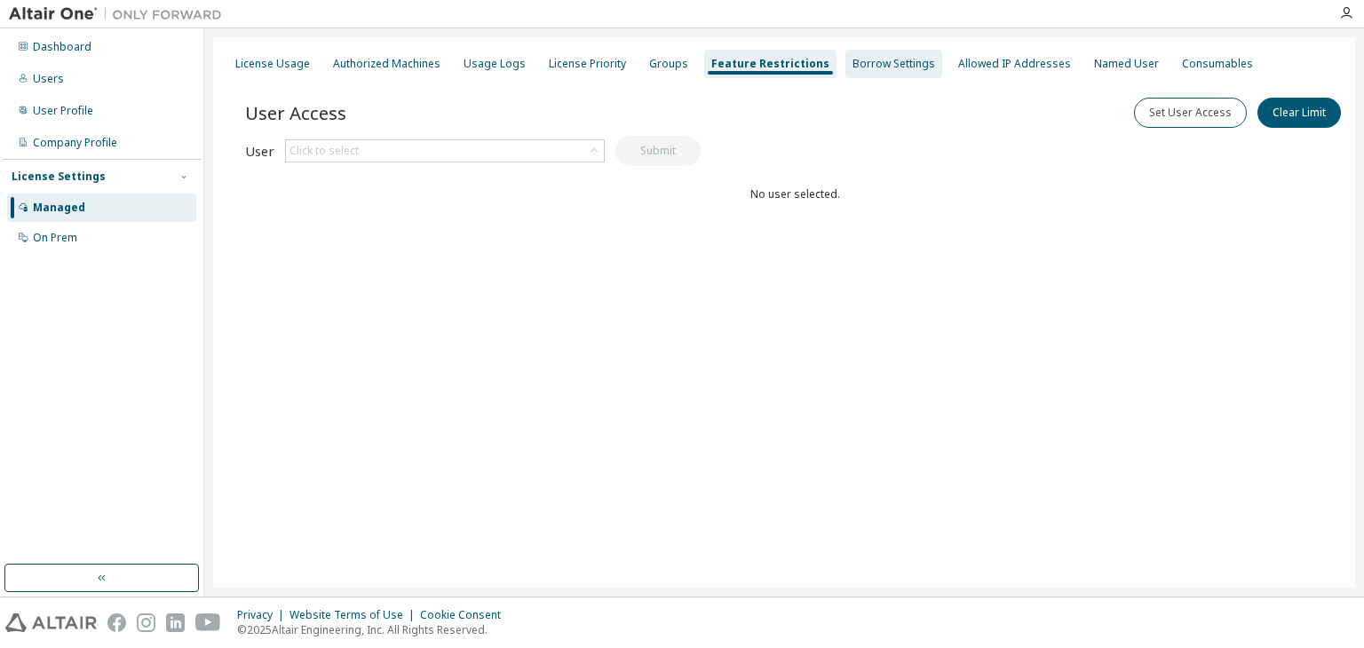
click at [853, 65] on div "Borrow Settings" at bounding box center [894, 64] width 83 height 14
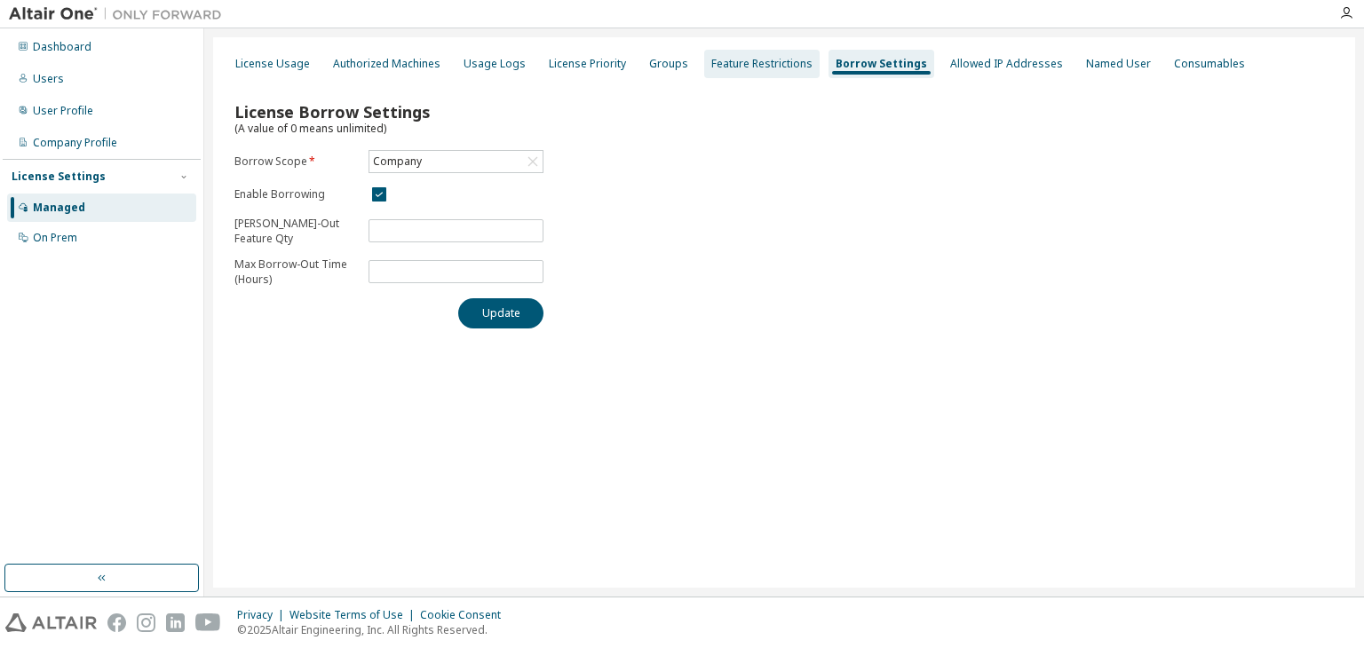
click at [758, 62] on div "Feature Restrictions" at bounding box center [761, 64] width 101 height 14
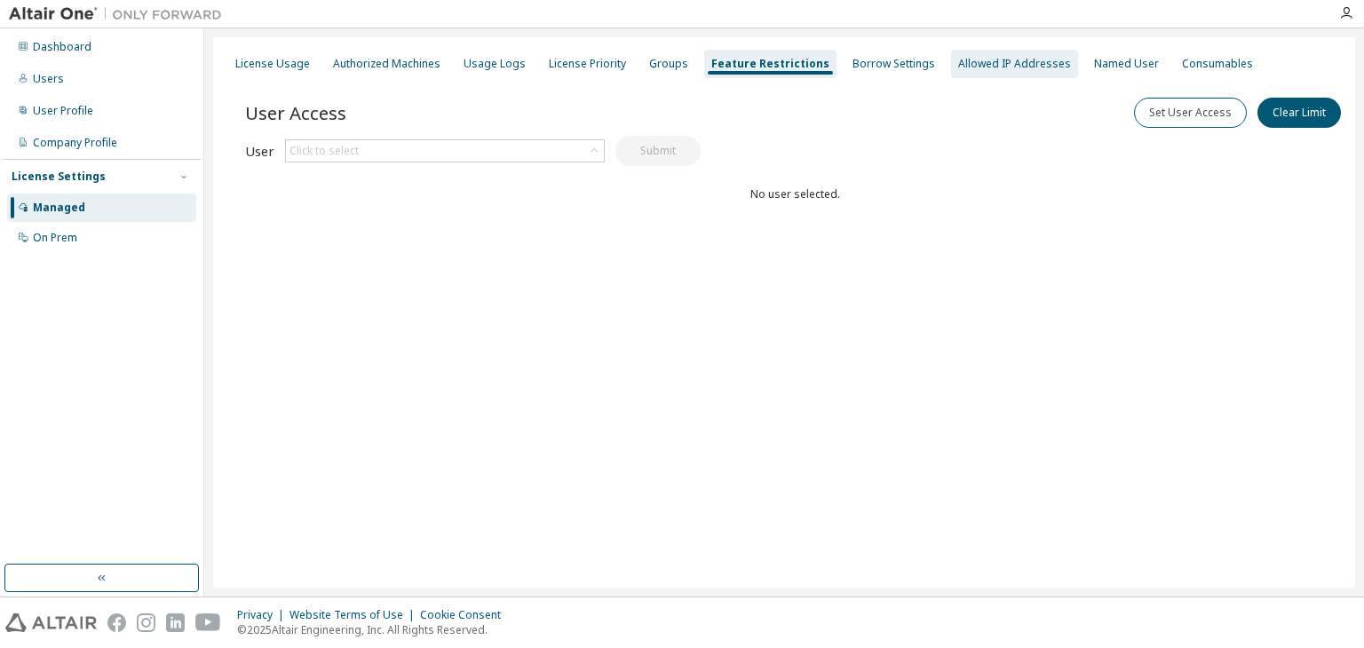
click at [951, 59] on div "Allowed IP Addresses" at bounding box center [1014, 64] width 127 height 28
click at [958, 59] on div "Allowed IP Addresses" at bounding box center [1014, 64] width 113 height 14
